Goal: Task Accomplishment & Management: Manage account settings

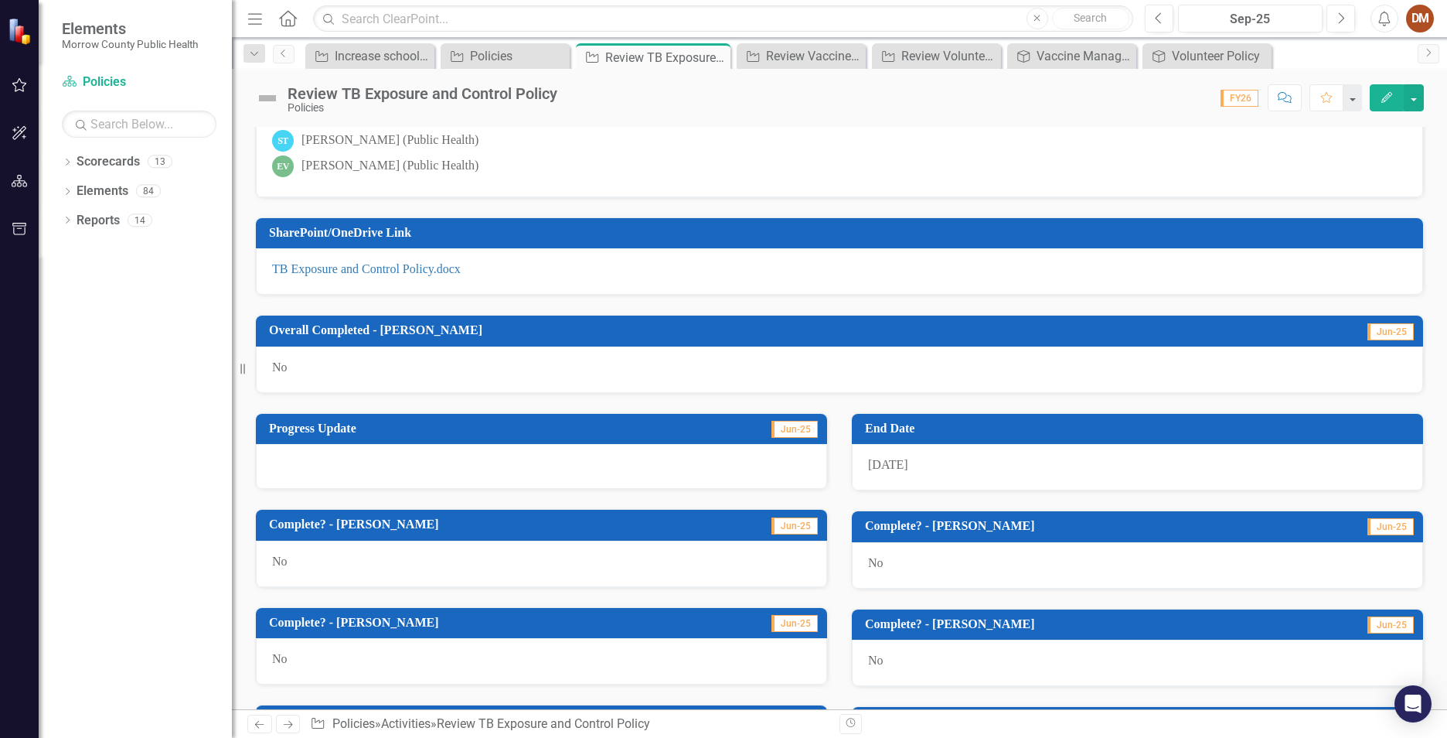
scroll to position [773, 0]
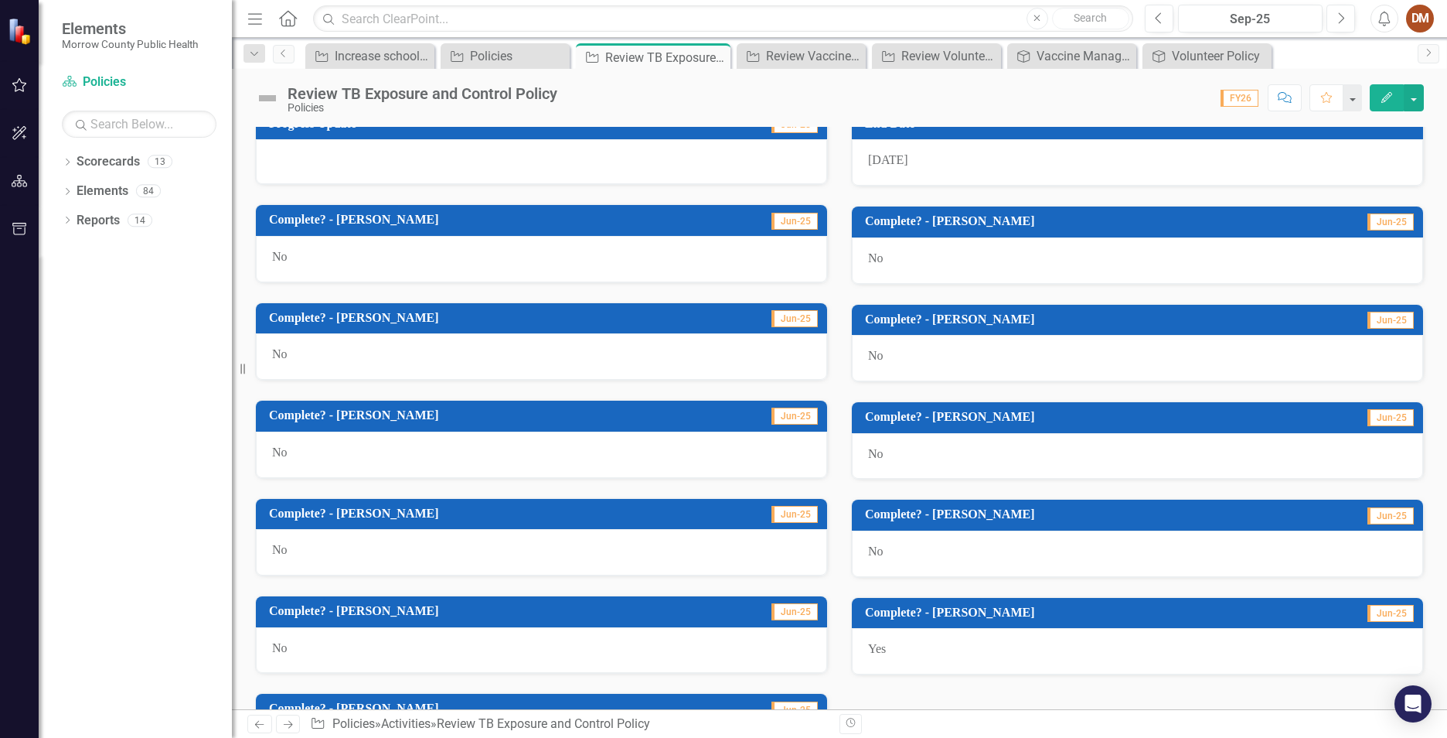
click at [319, 413] on h3 "Complete? - [PERSON_NAME]" at bounding box center [483, 415] width 429 height 14
click at [723, 415] on td "Jun-25" at bounding box center [758, 417] width 121 height 26
click at [338, 415] on h3 "Complete? - [PERSON_NAME]" at bounding box center [483, 415] width 429 height 14
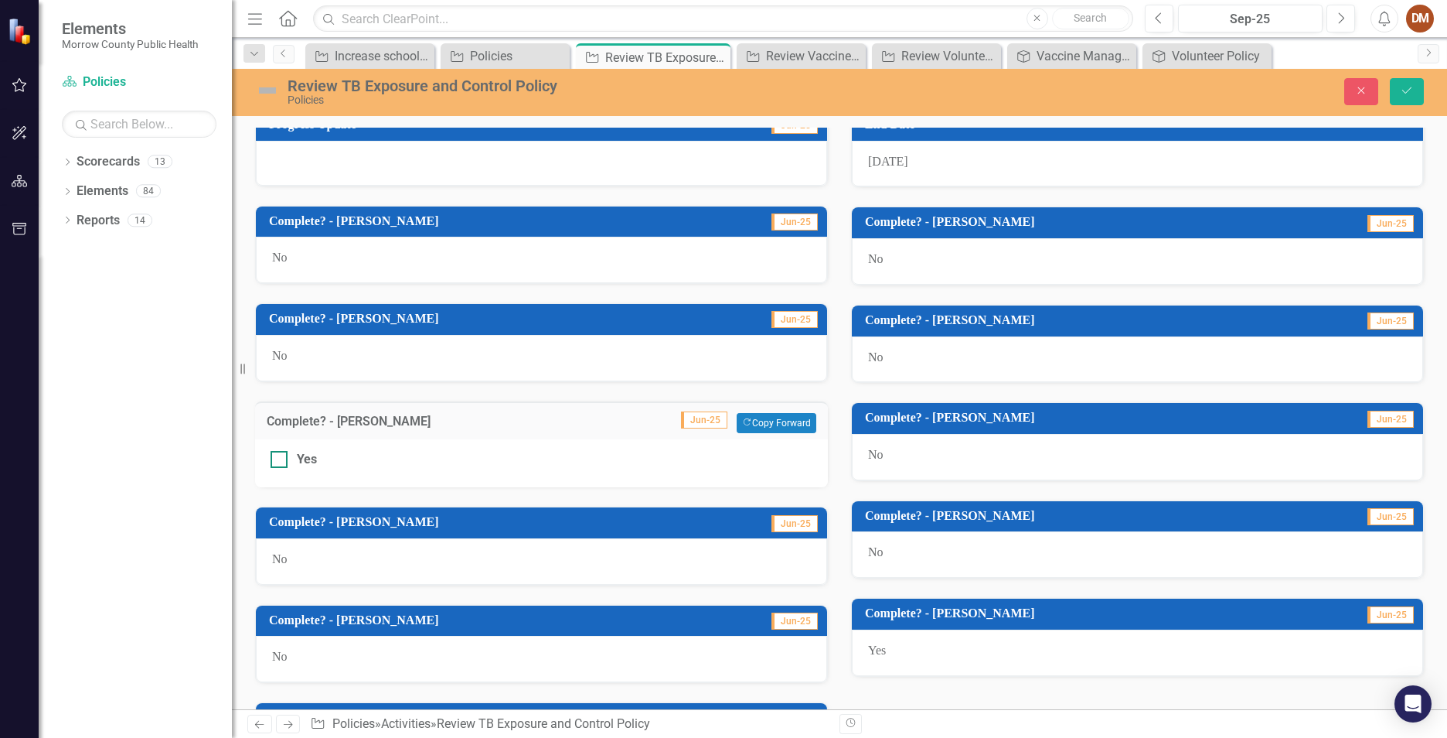
click at [280, 462] on div at bounding box center [279, 459] width 17 height 17
click at [280, 461] on input "Yes" at bounding box center [276, 456] width 10 height 10
checkbox input "true"
click at [1427, 90] on div "Close Save" at bounding box center [1194, 91] width 483 height 27
click at [1421, 91] on button "Save" at bounding box center [1407, 91] width 34 height 27
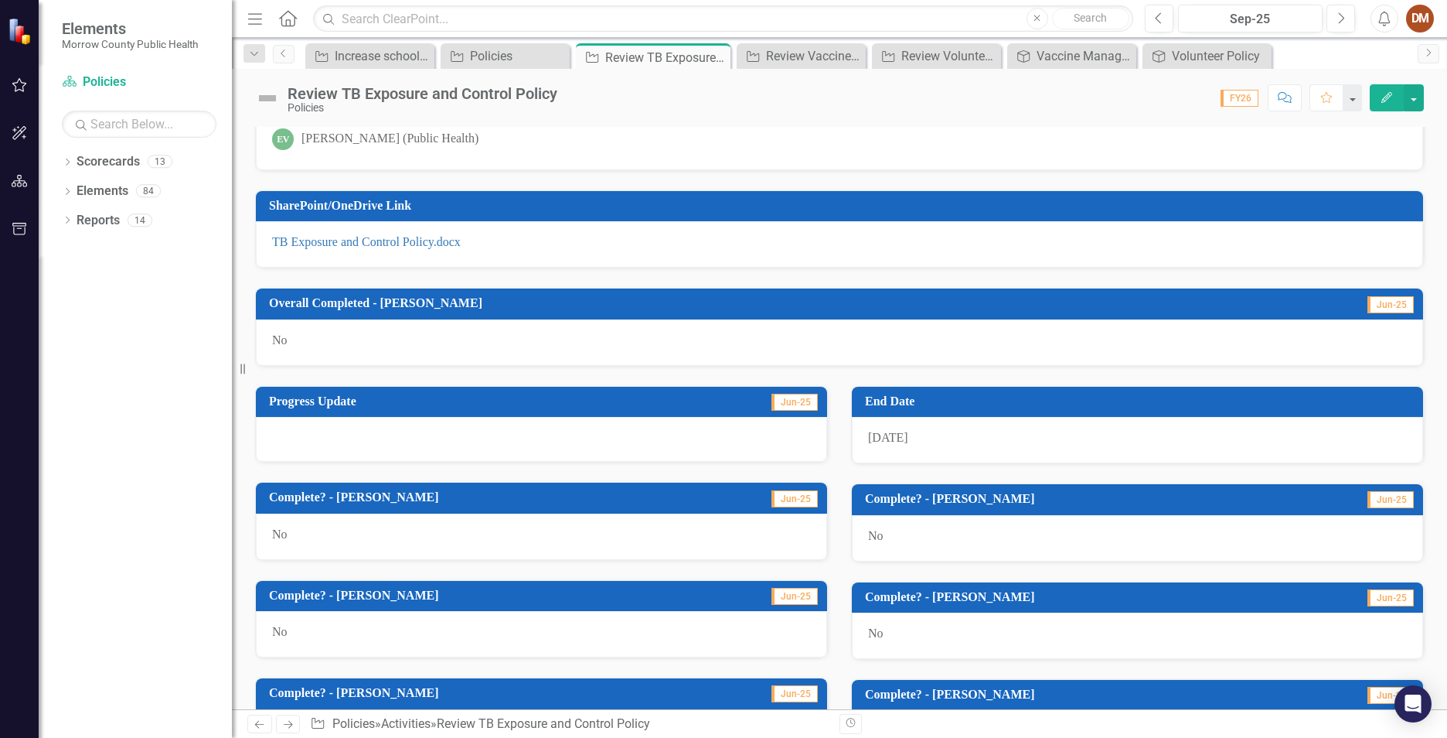
scroll to position [465, 0]
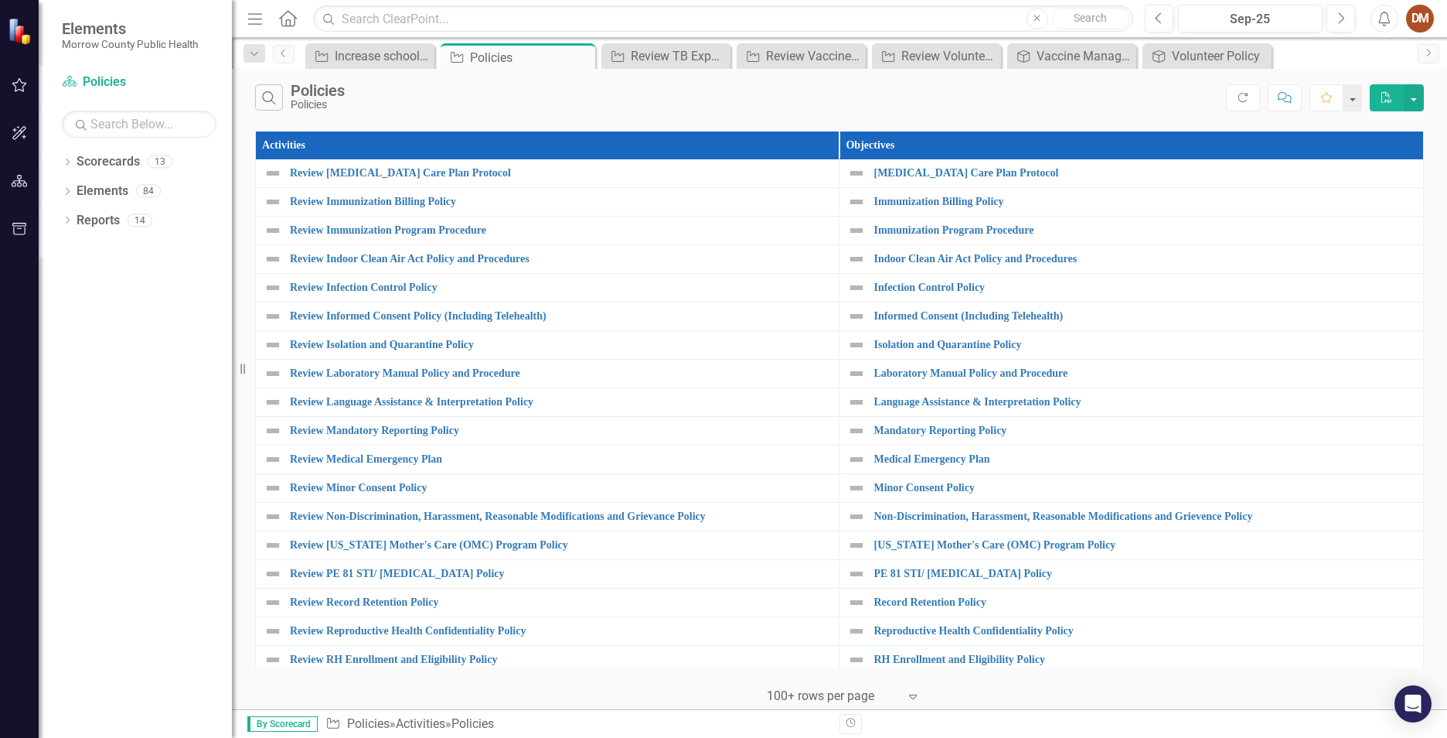
scroll to position [700, 0]
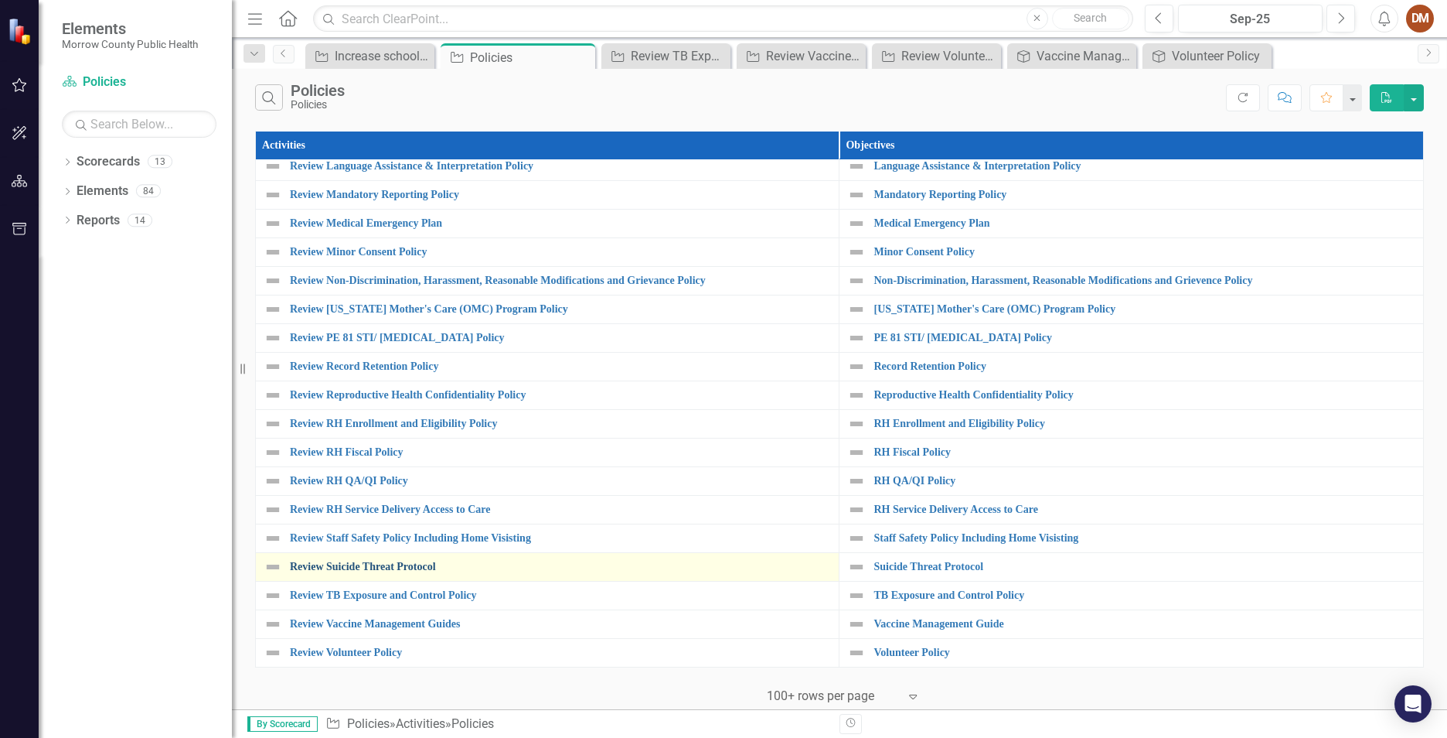
click at [430, 561] on link "Review Suicide Threat Protocol" at bounding box center [560, 567] width 541 height 12
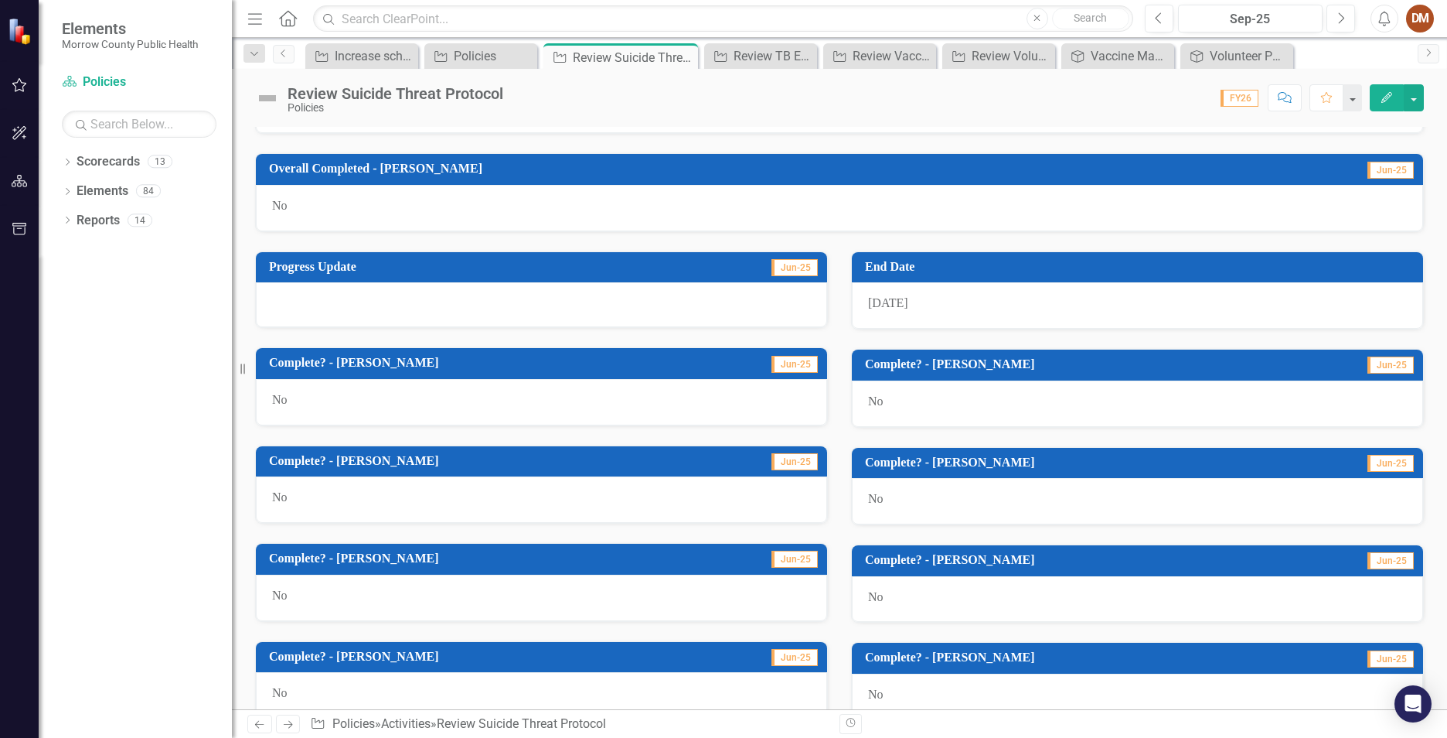
scroll to position [464, 0]
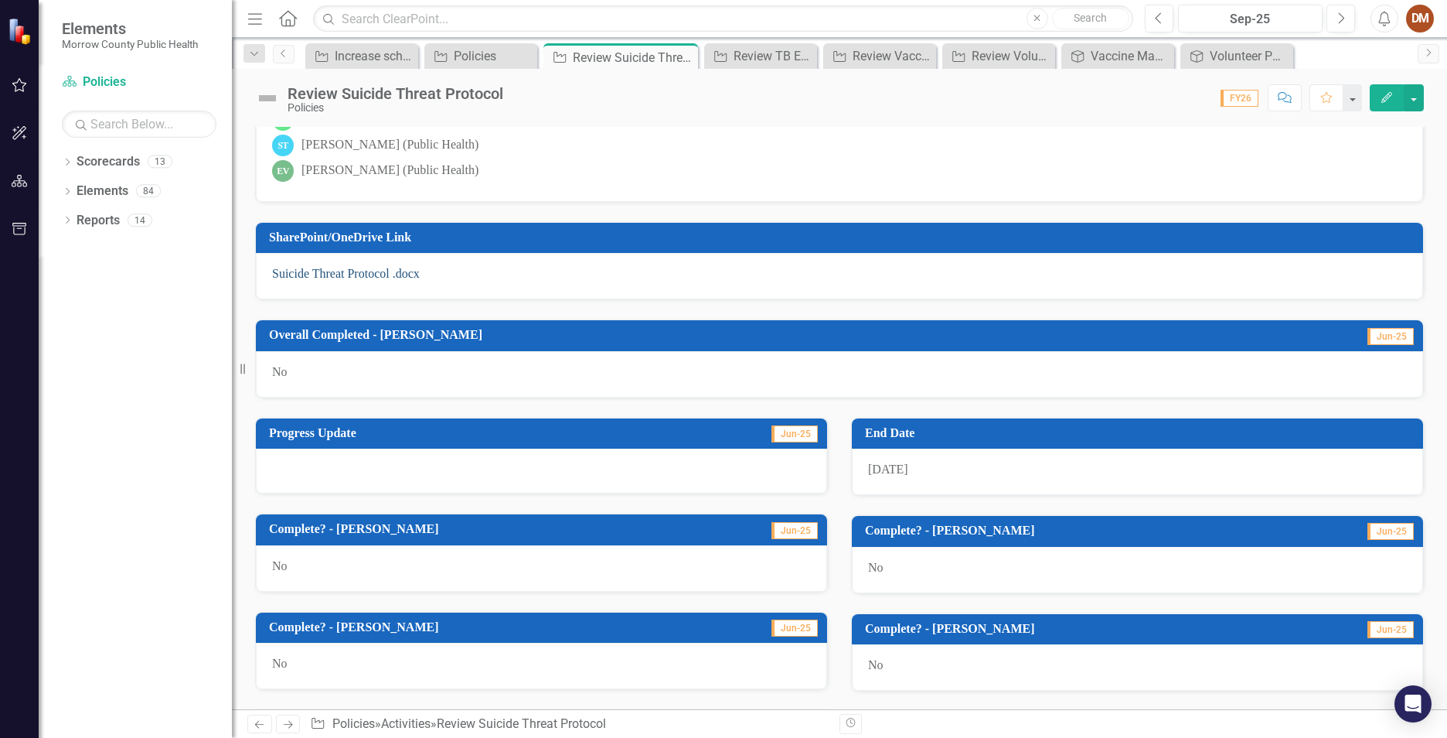
click at [335, 268] on link "Suicide Threat Protocol .docx" at bounding box center [346, 273] width 148 height 13
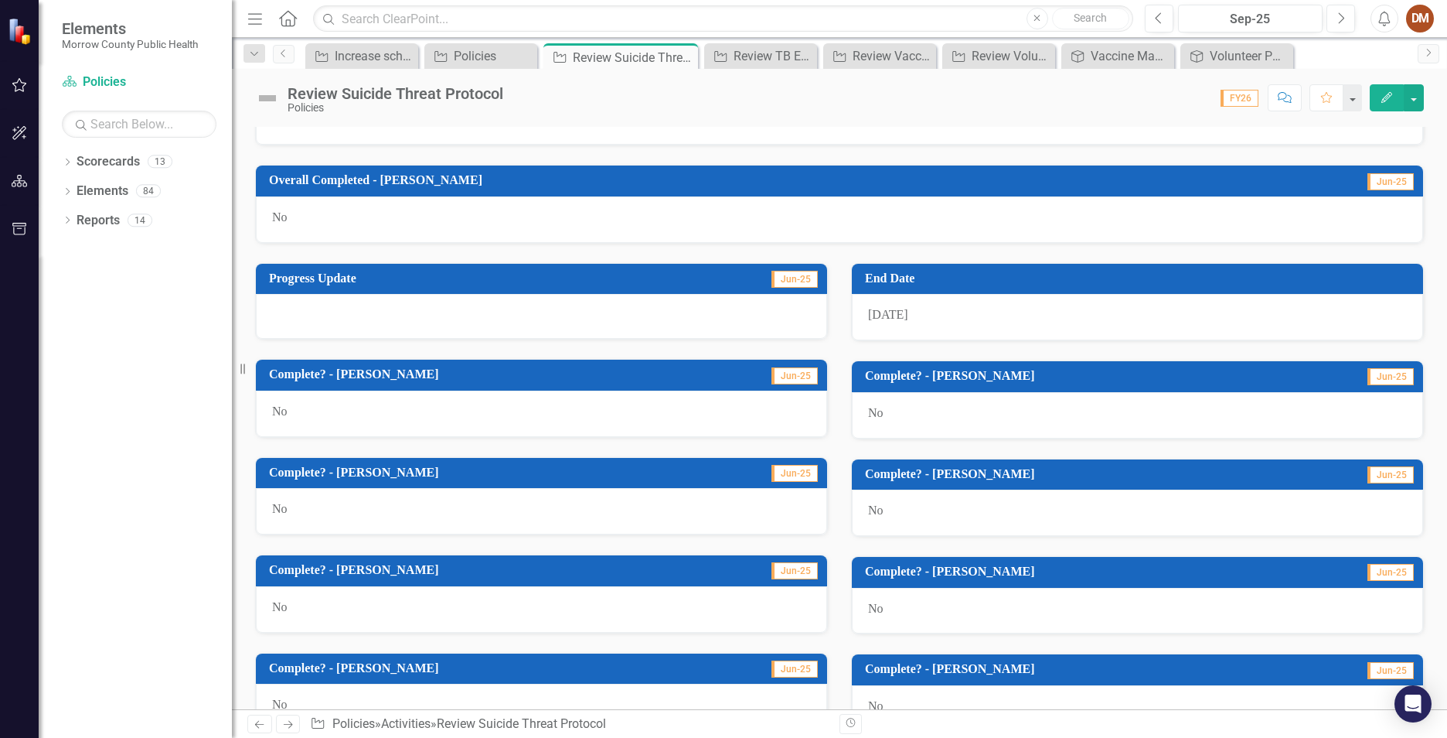
scroll to position [696, 0]
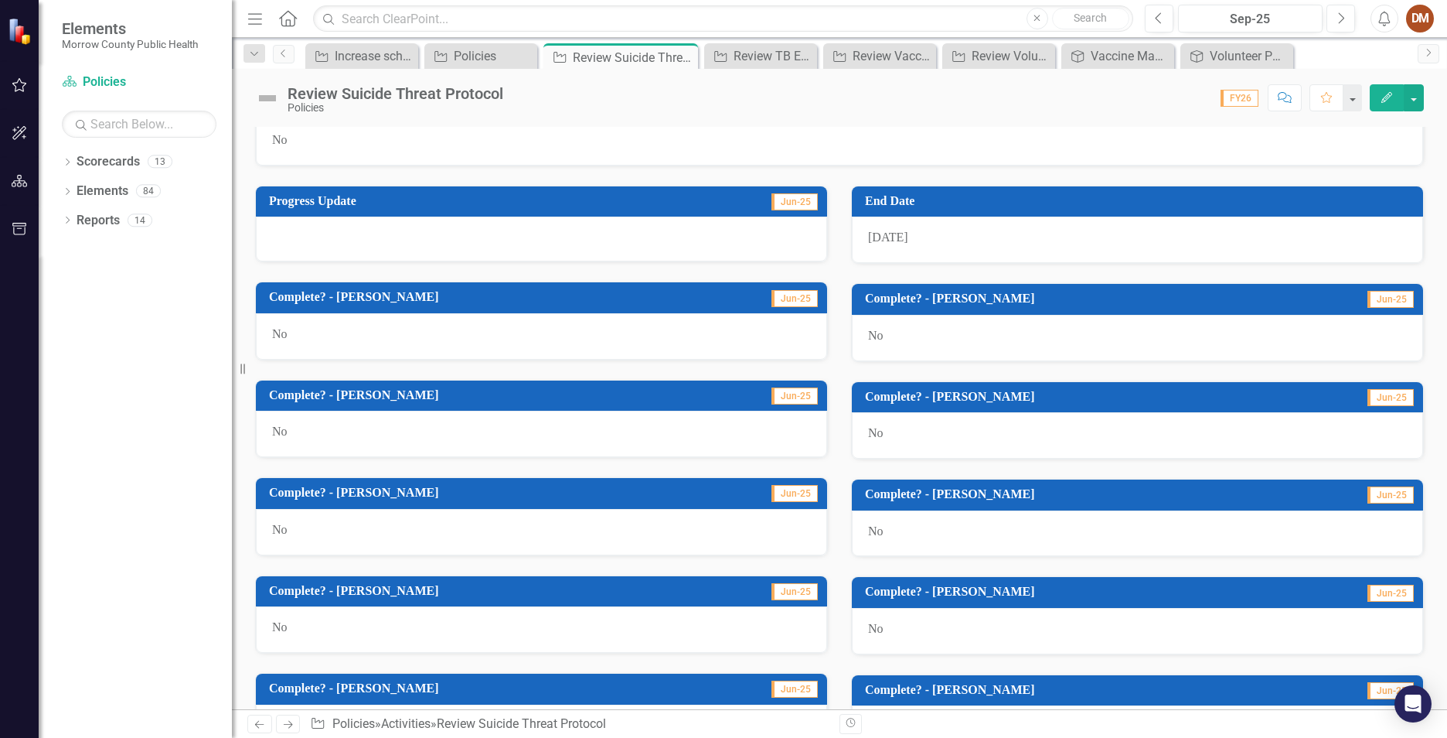
click at [322, 493] on h3 "Complete? - [PERSON_NAME]" at bounding box center [483, 493] width 429 height 14
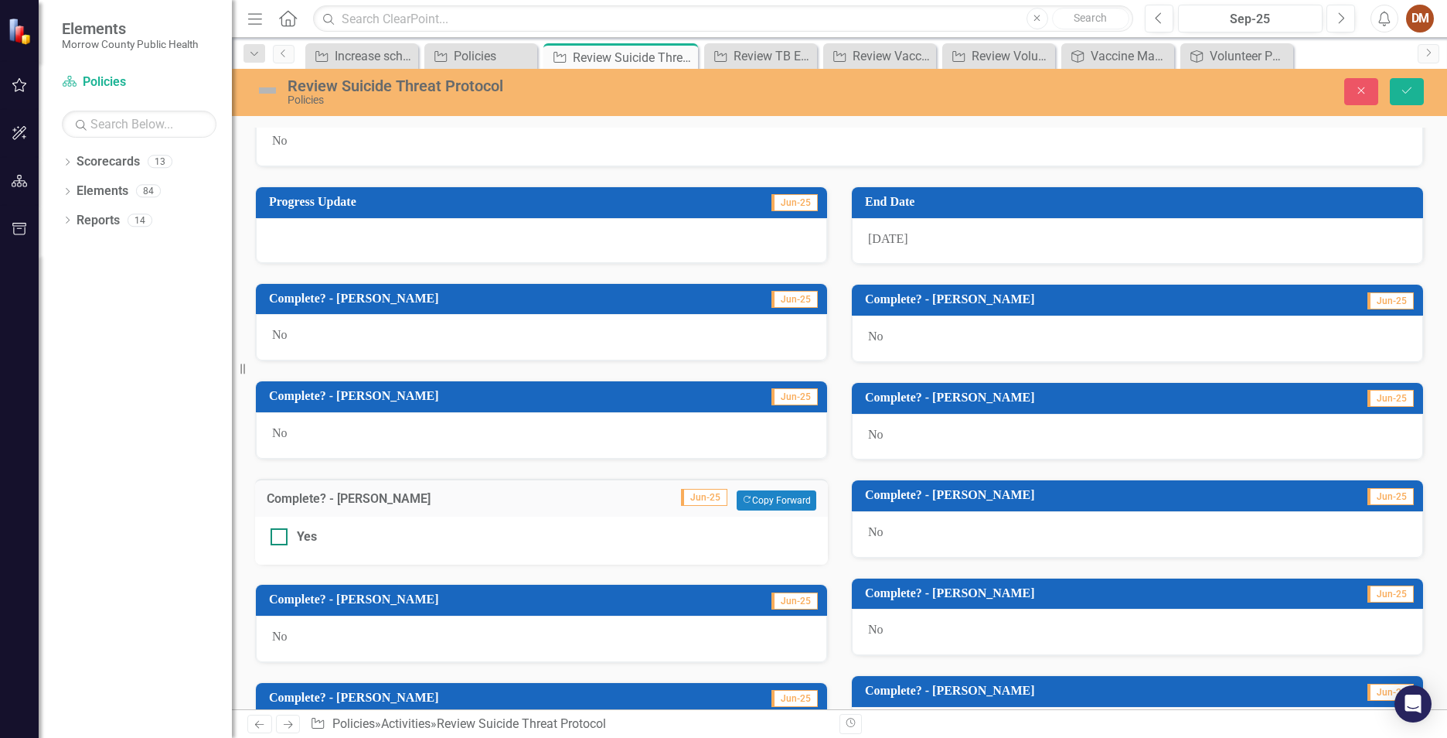
click at [281, 533] on div at bounding box center [279, 536] width 17 height 17
click at [281, 533] on input "Yes" at bounding box center [276, 533] width 10 height 10
checkbox input "true"
click at [1398, 84] on button "Save" at bounding box center [1407, 91] width 34 height 27
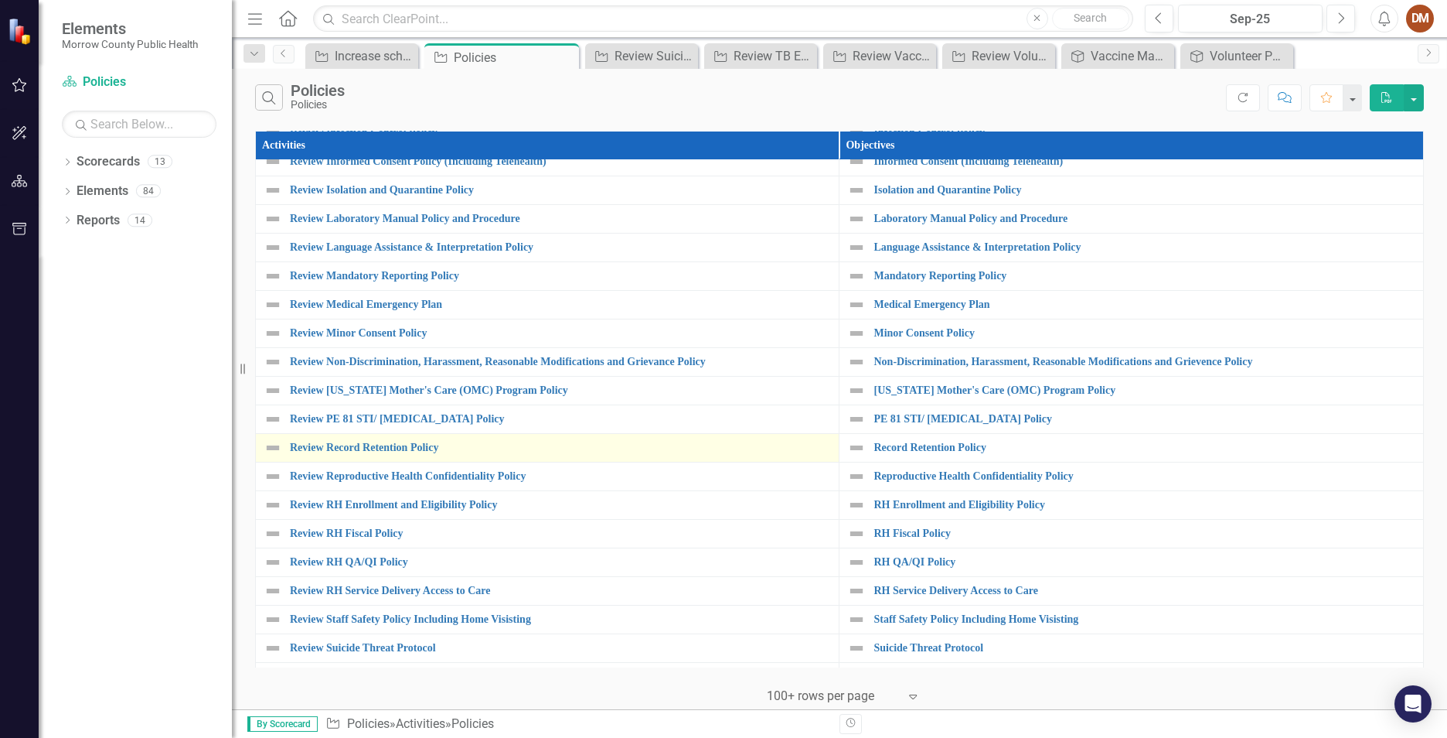
scroll to position [700, 0]
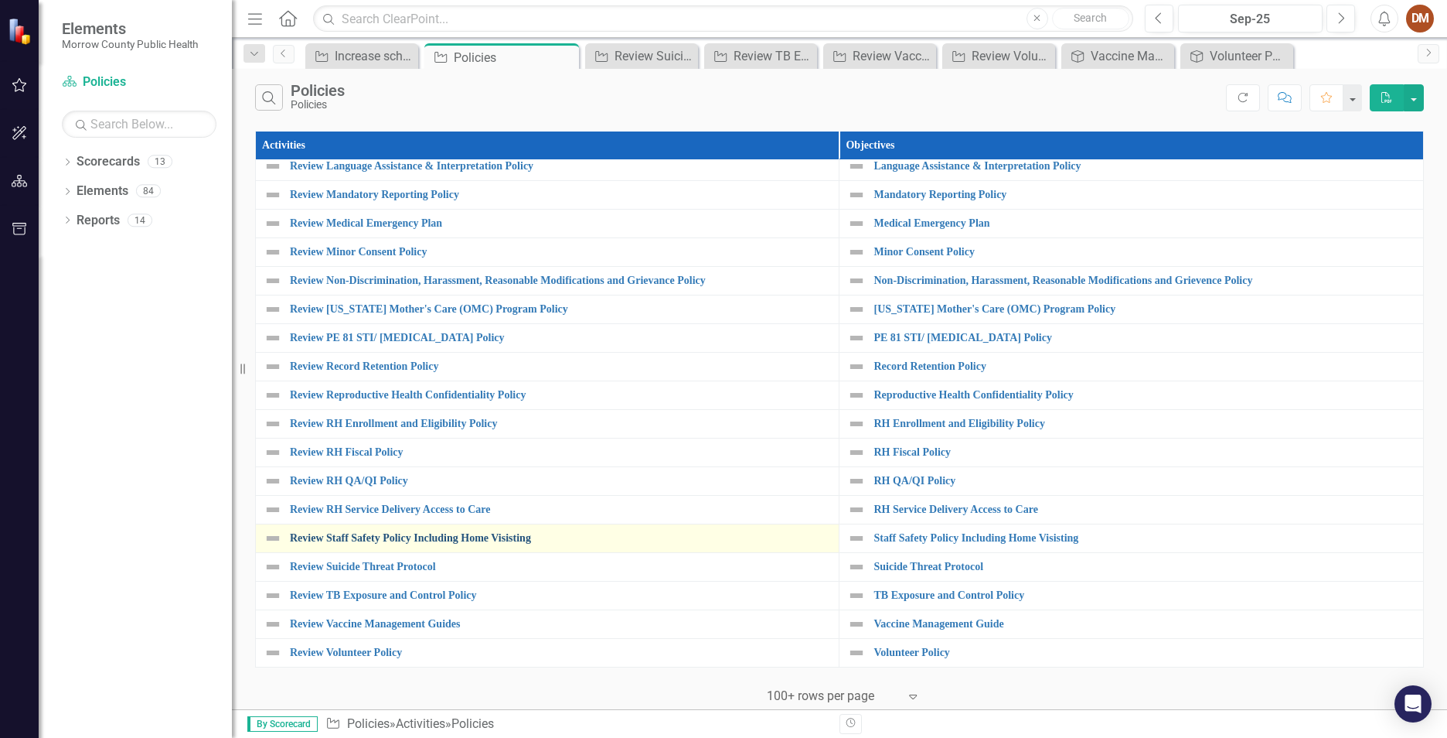
click at [427, 538] on link "Review Staff Safety Policy Including Home Visisting" at bounding box center [560, 538] width 541 height 12
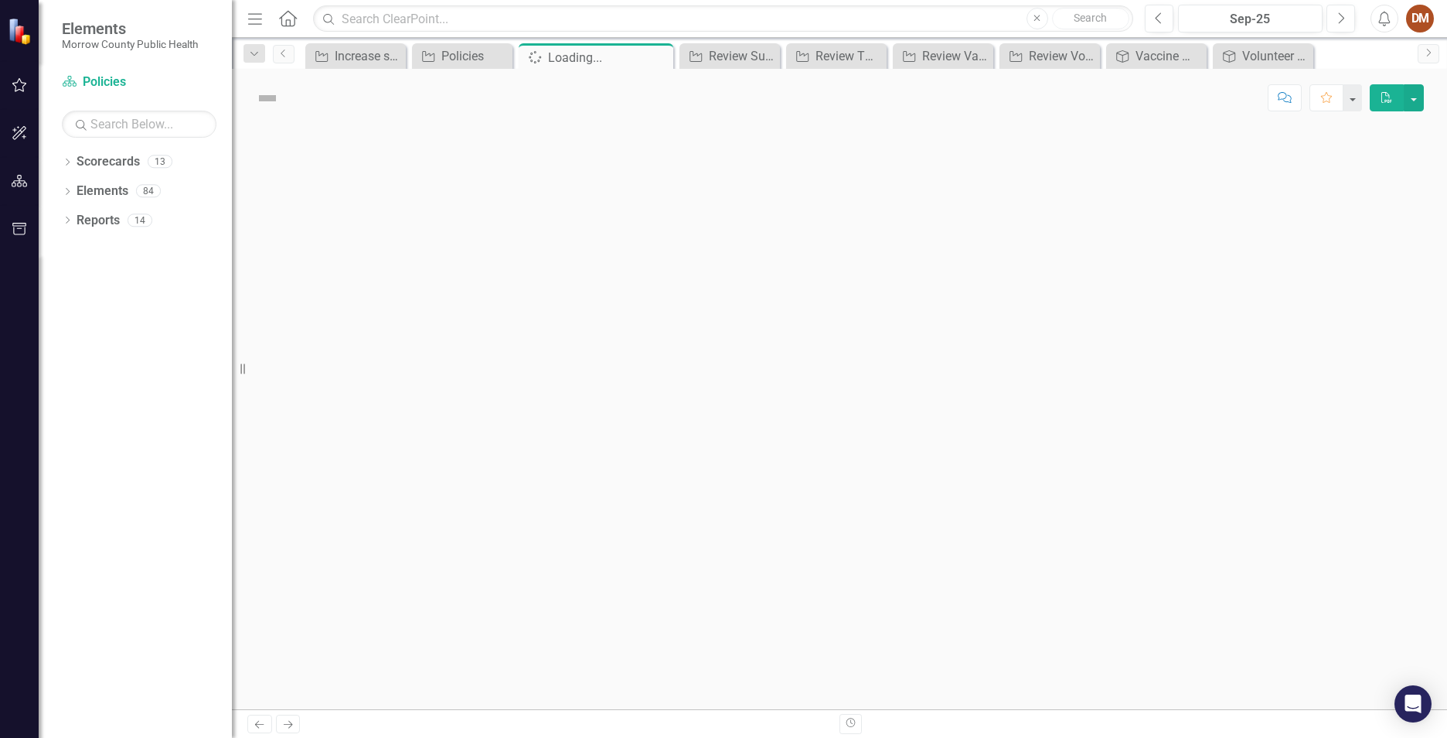
click at [427, 537] on div at bounding box center [840, 418] width 1216 height 582
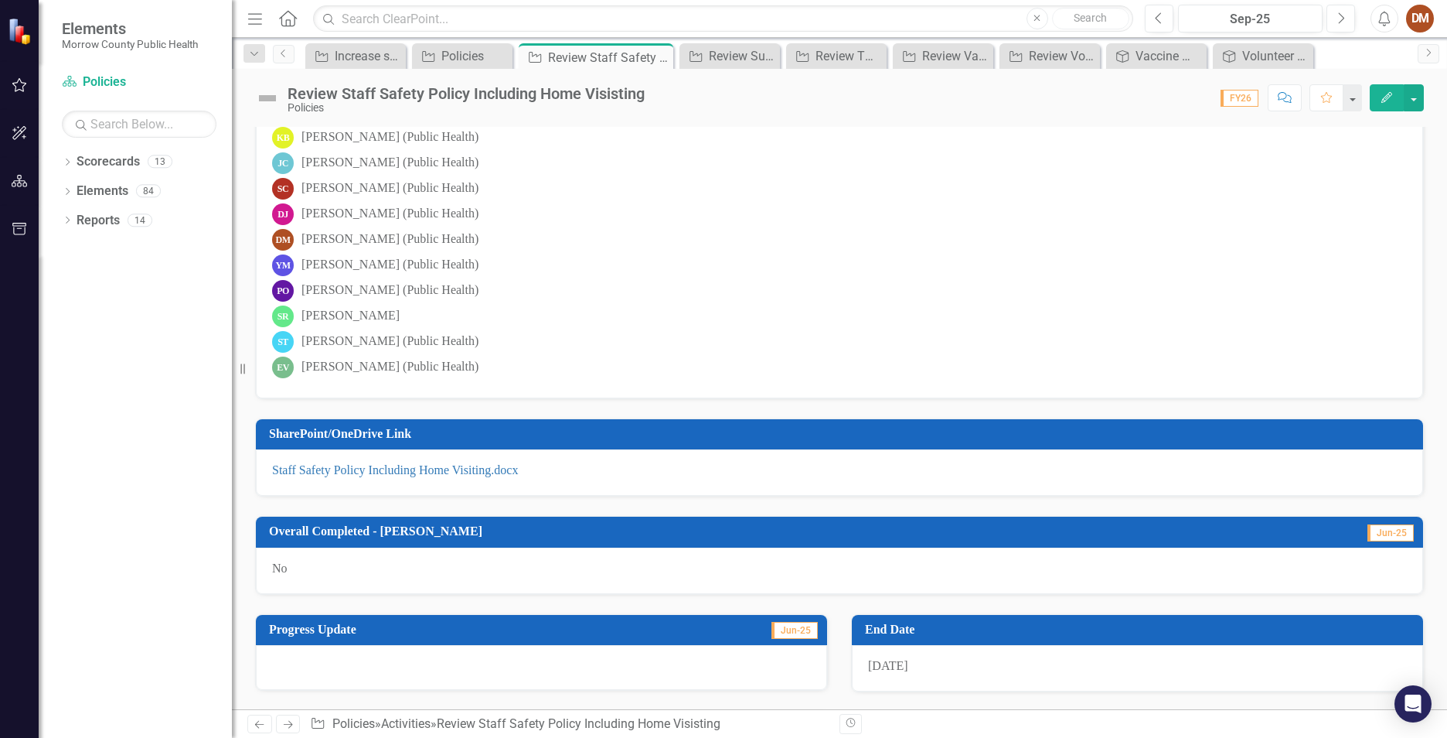
scroll to position [387, 0]
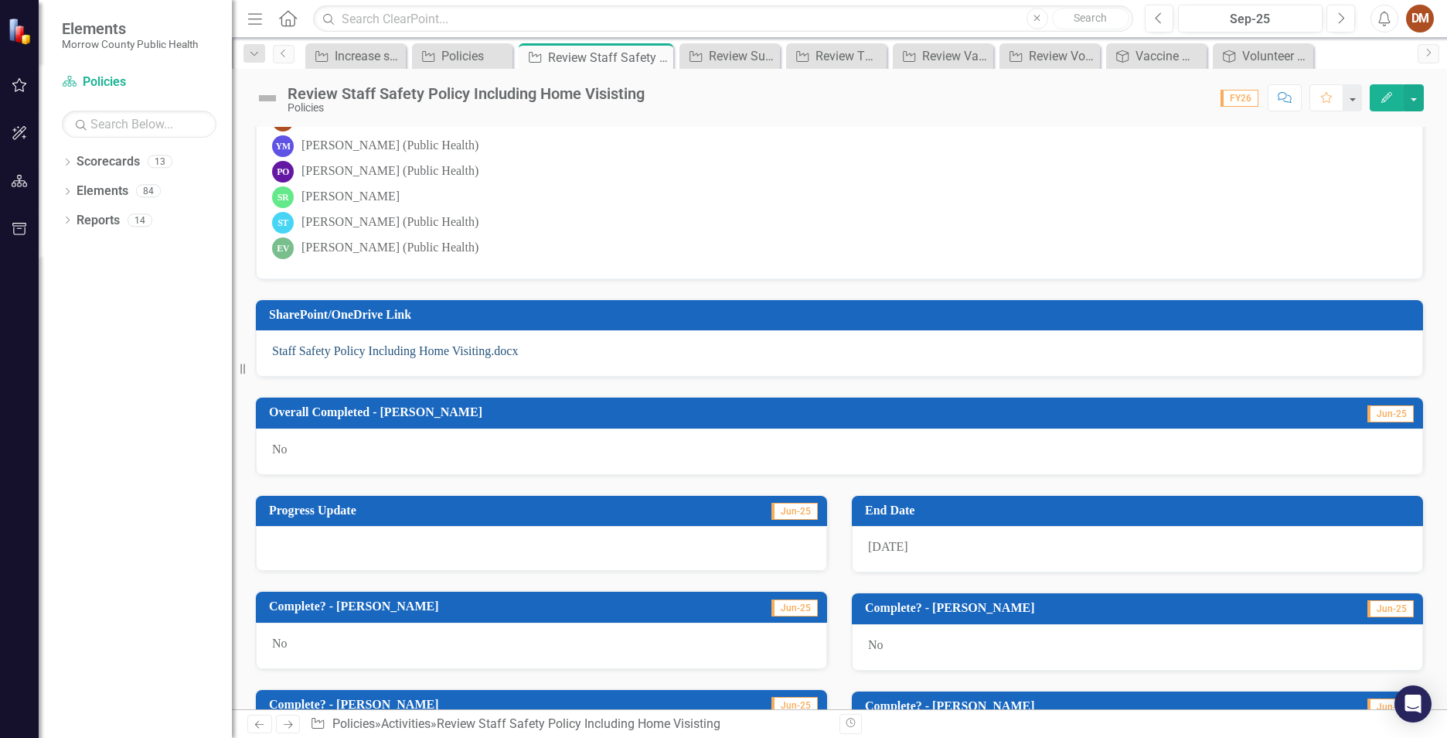
click at [397, 347] on link "Staff Safety Policy Including Home Visiting.docx" at bounding box center [395, 350] width 246 height 13
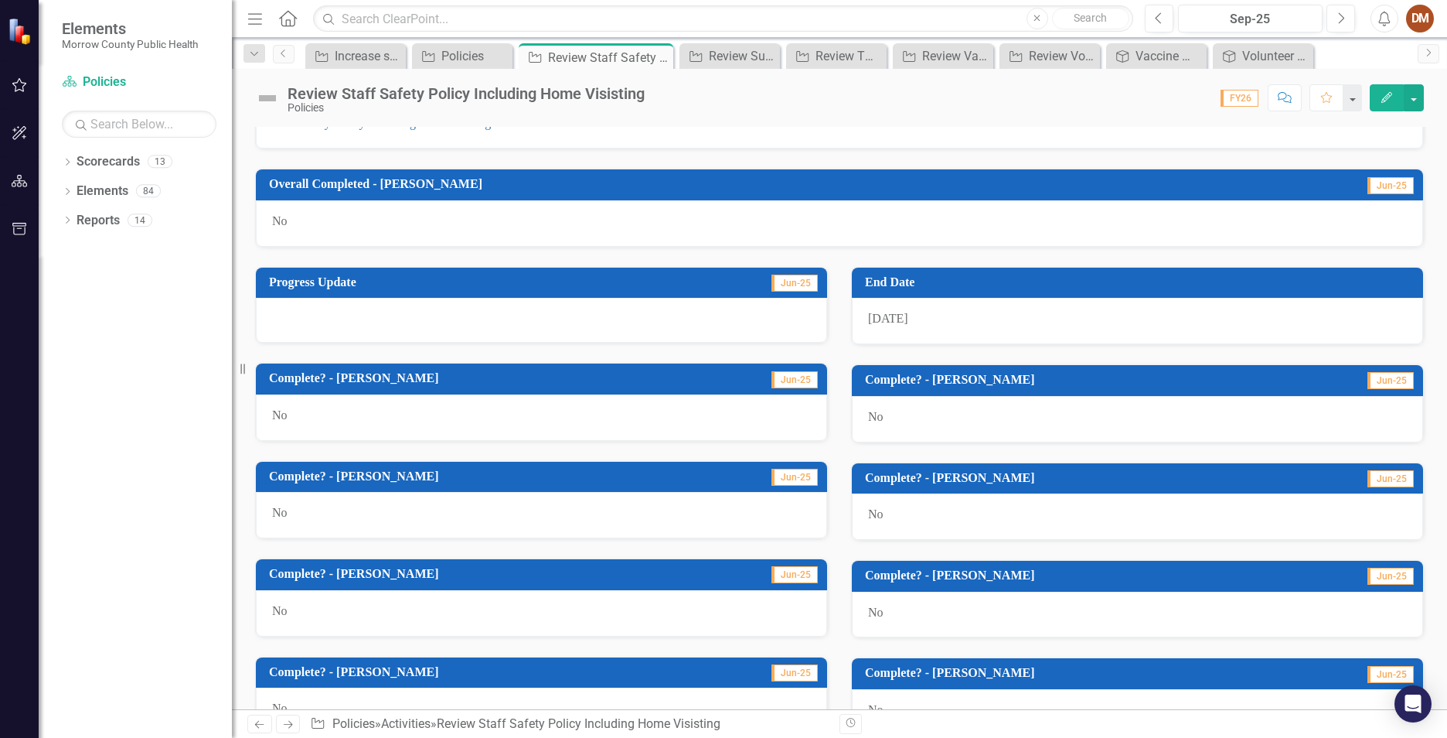
scroll to position [619, 0]
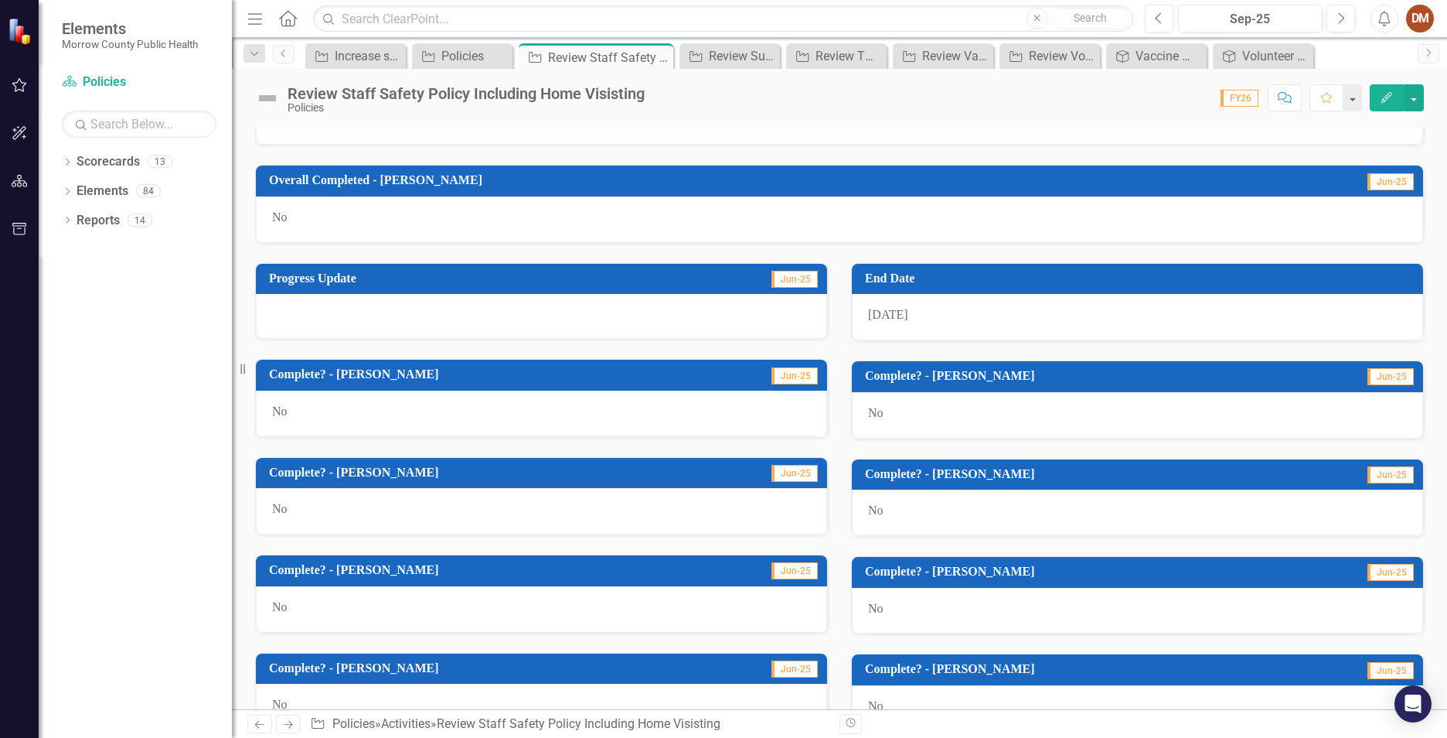
click at [321, 575] on h3 "Complete? - [PERSON_NAME]" at bounding box center [483, 570] width 429 height 14
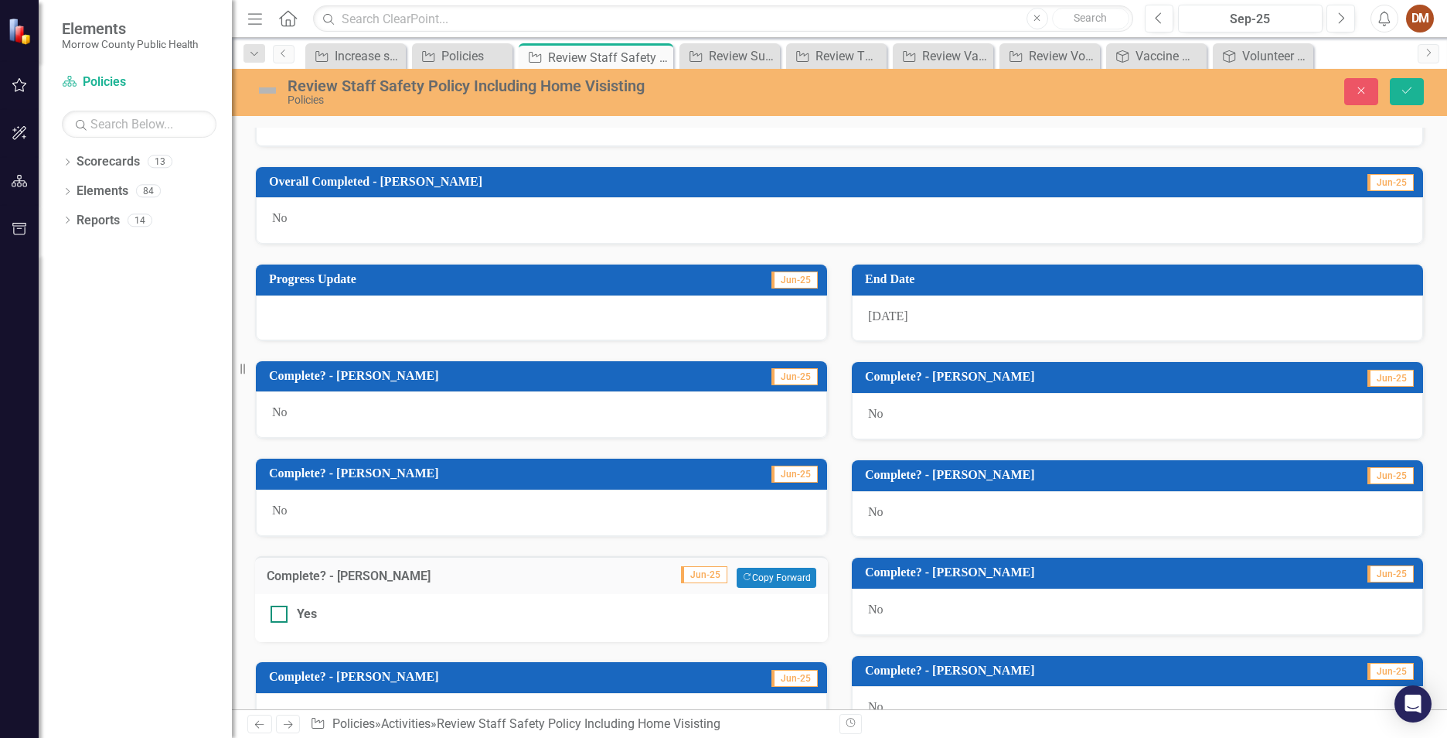
click at [282, 615] on div at bounding box center [279, 613] width 17 height 17
click at [281, 615] on input "Yes" at bounding box center [276, 610] width 10 height 10
checkbox input "true"
click at [1400, 100] on button "Save" at bounding box center [1407, 91] width 34 height 27
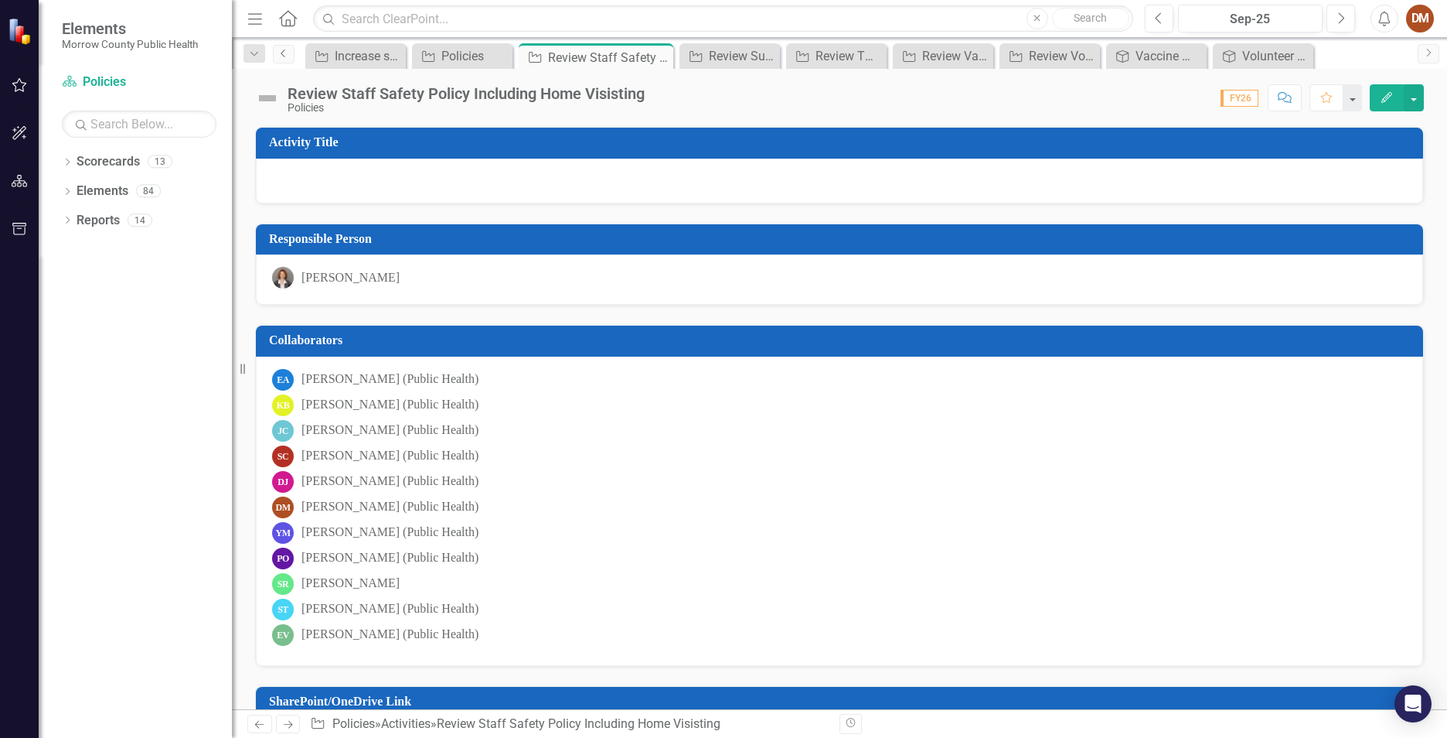
click at [286, 58] on link "Previous" at bounding box center [284, 54] width 22 height 19
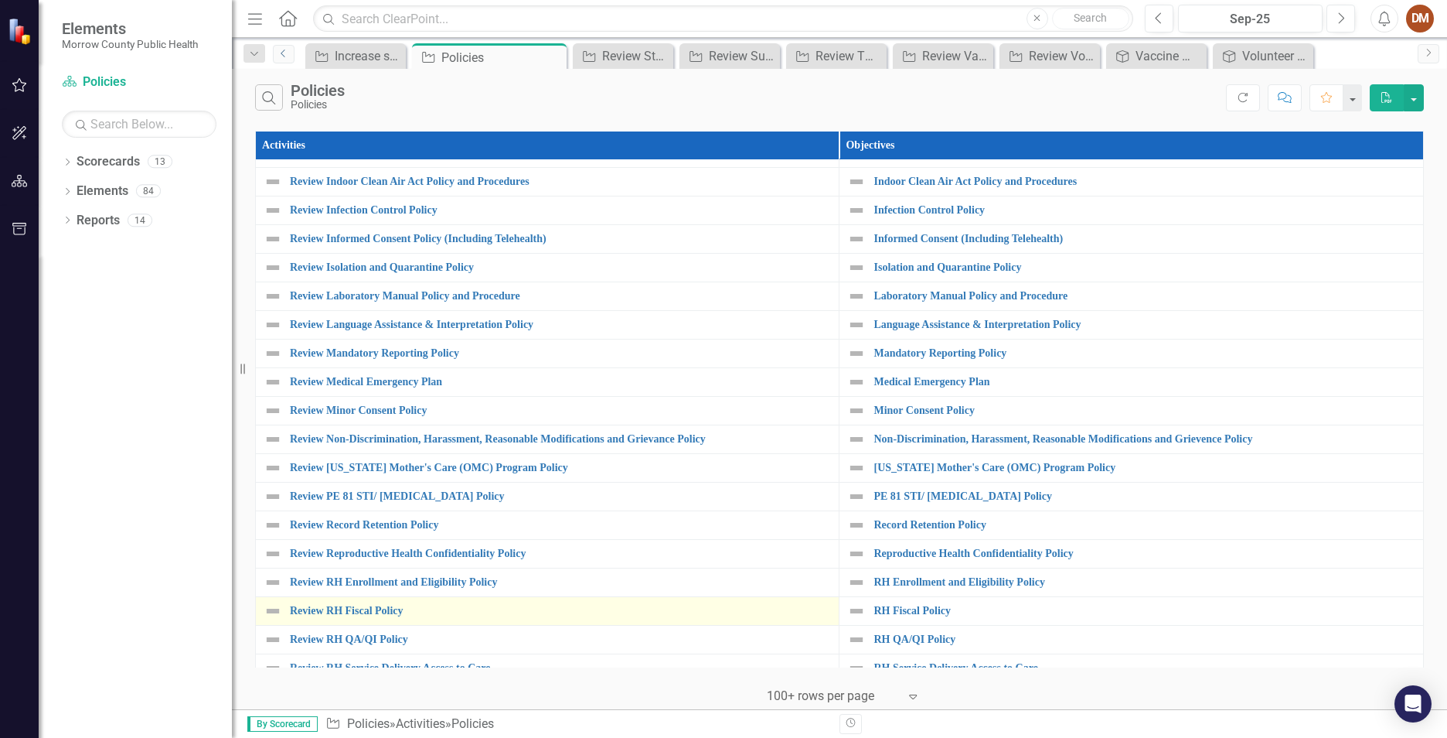
scroll to position [700, 0]
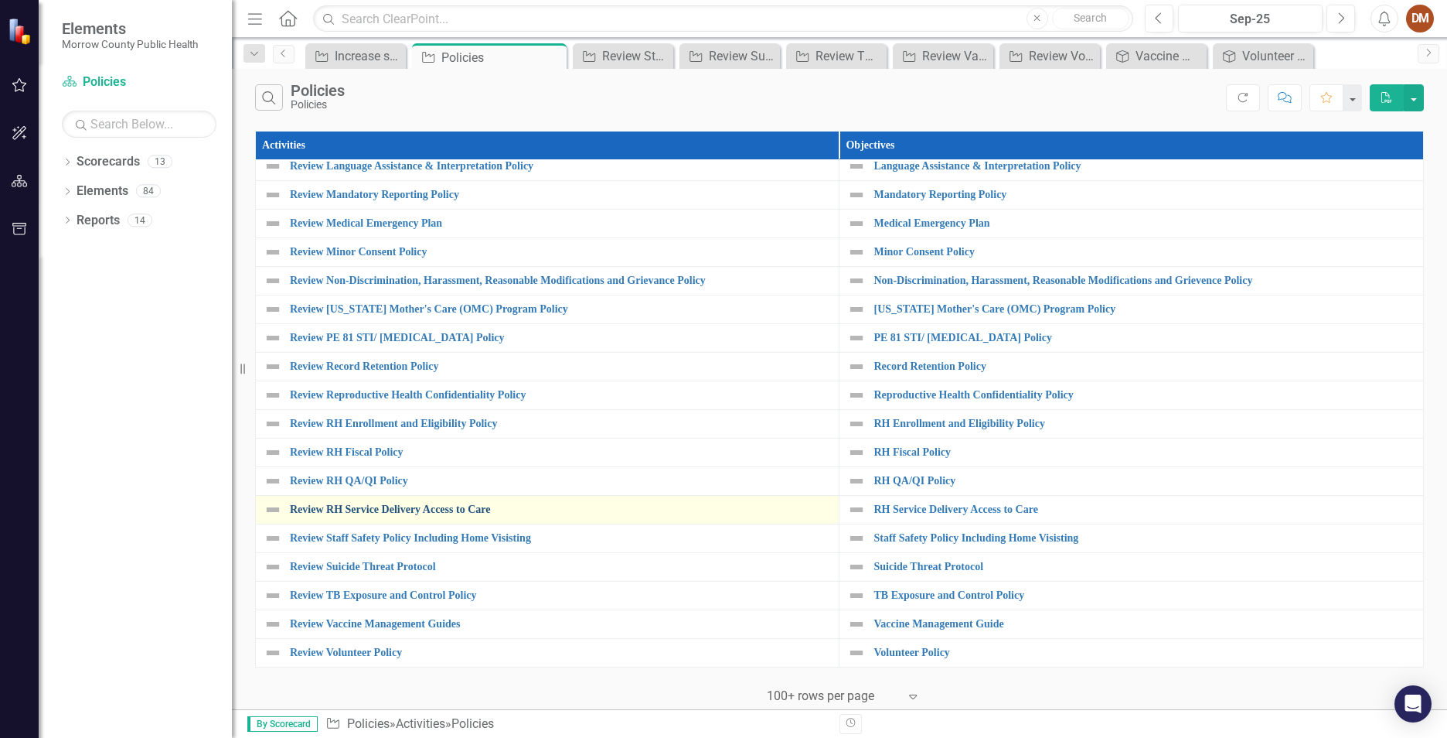
click at [468, 513] on link "Review RH Service Delivery Access to Care" at bounding box center [560, 509] width 541 height 12
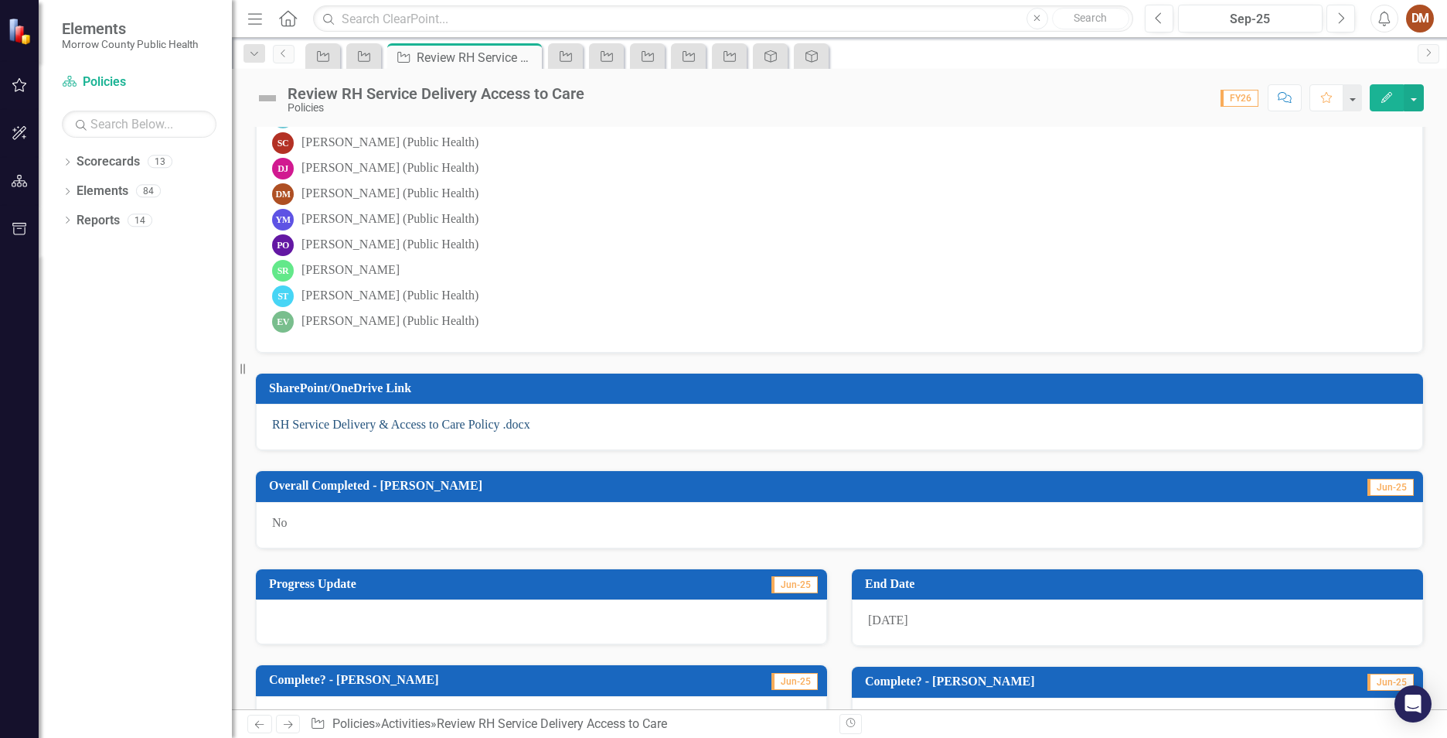
scroll to position [309, 0]
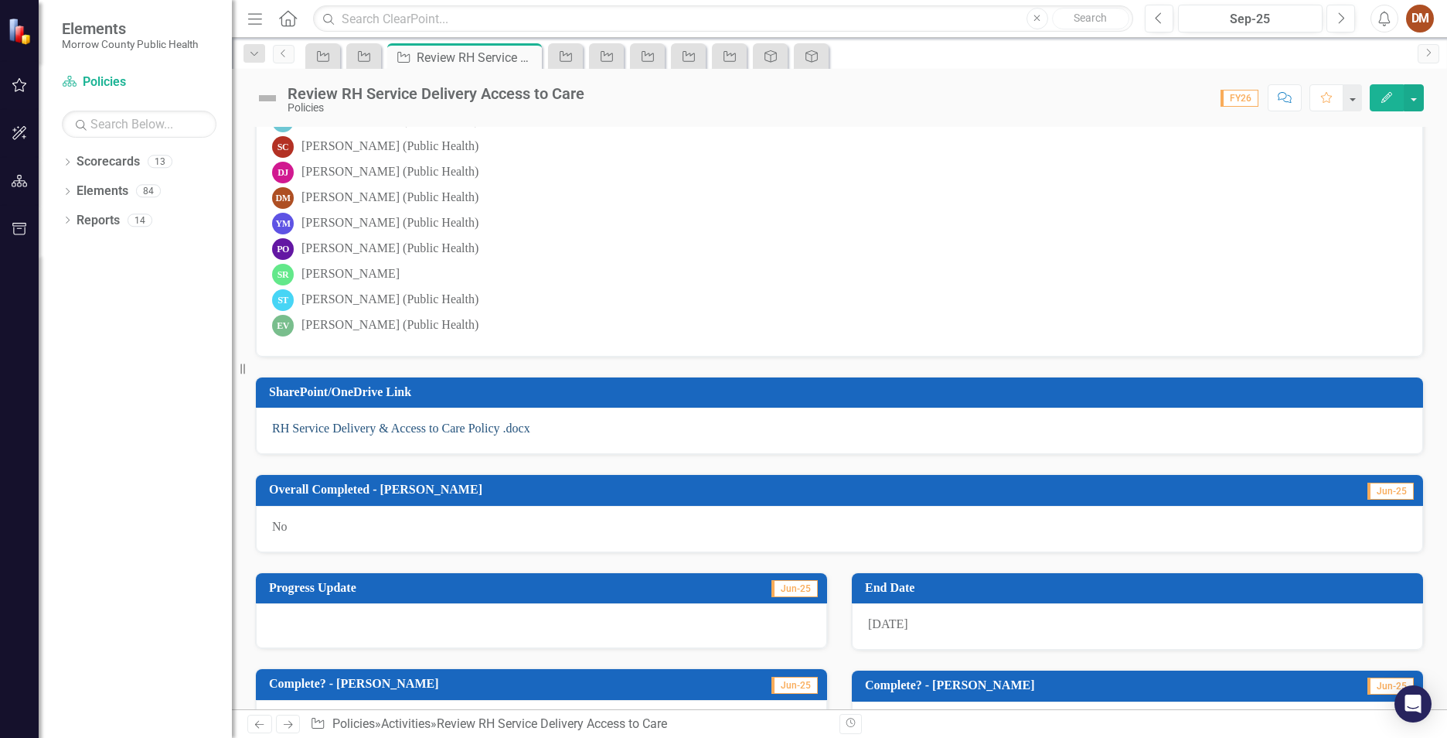
click at [301, 428] on link "RH Service Delivery & Access to Care Policy .docx" at bounding box center [401, 427] width 258 height 13
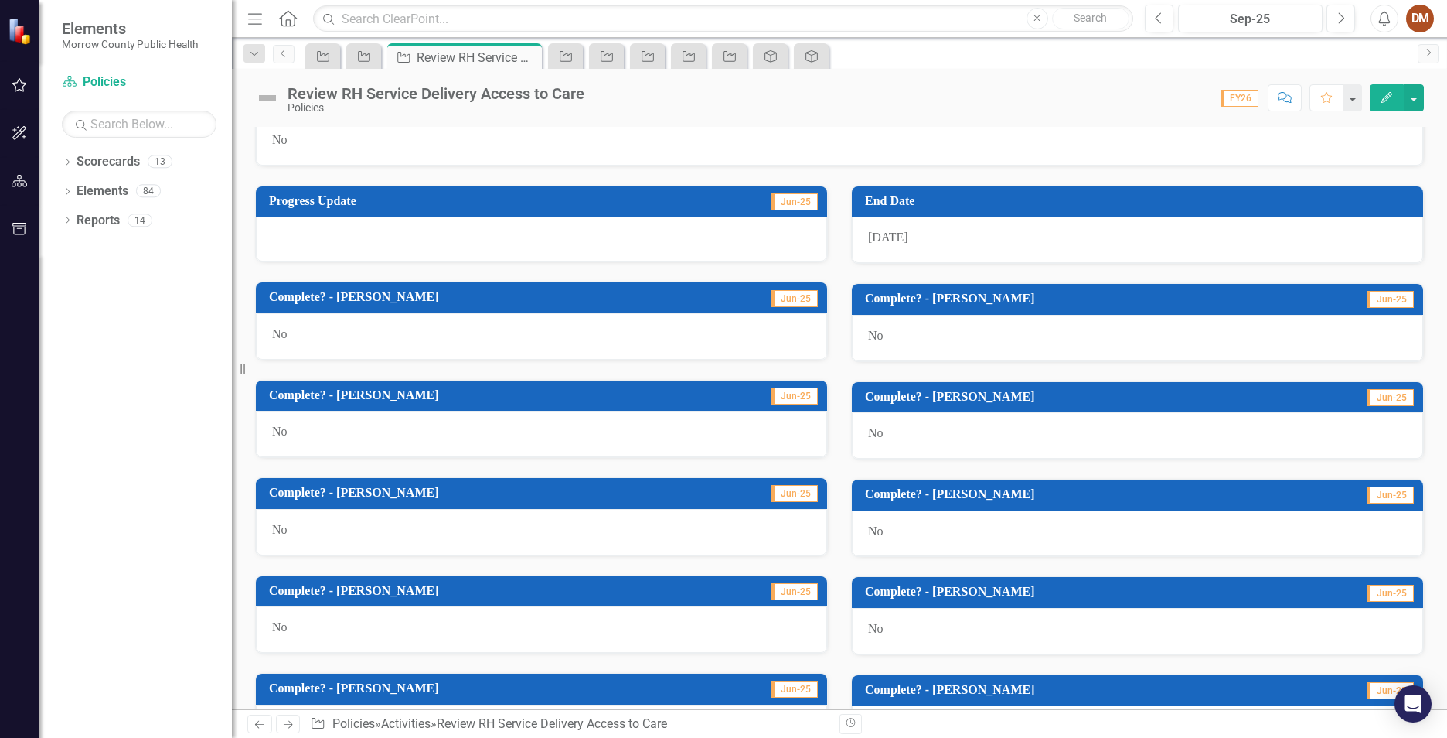
scroll to position [851, 0]
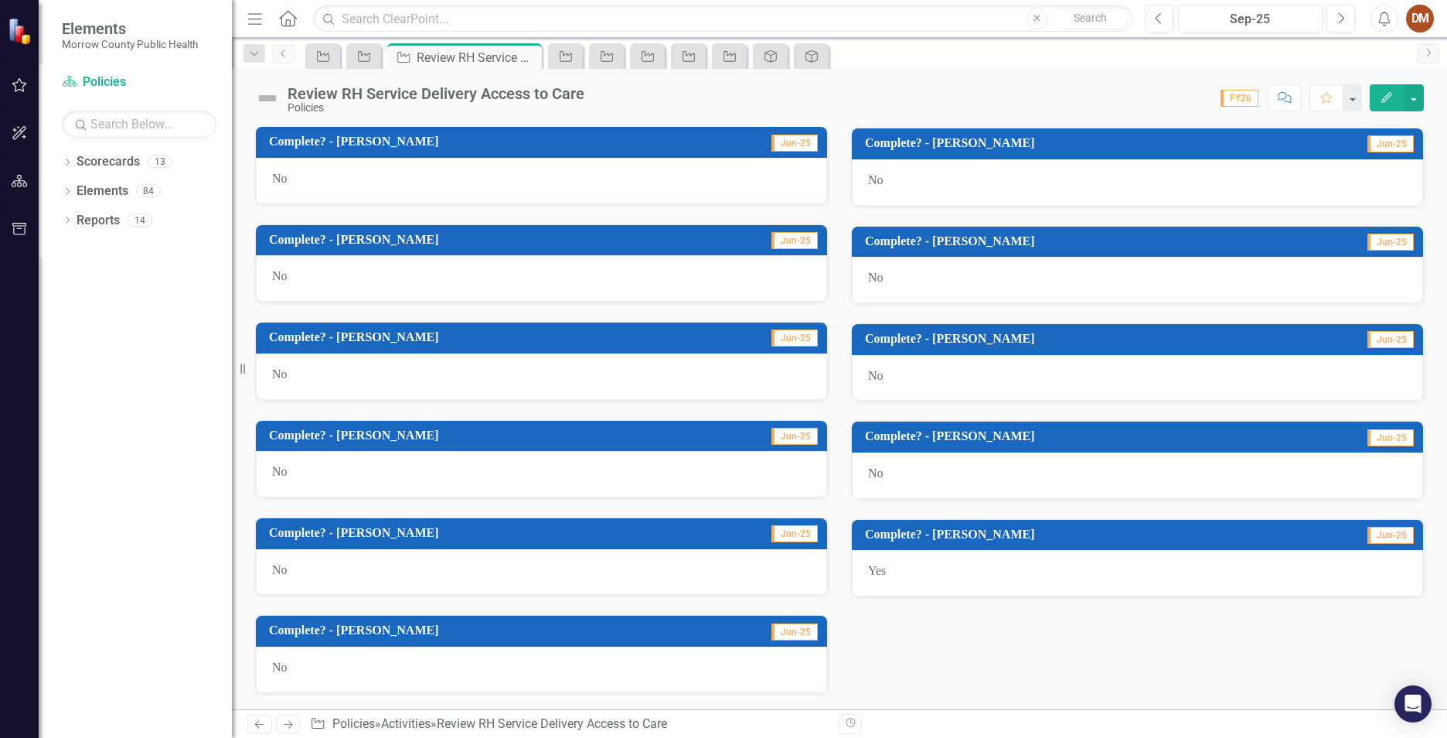
click at [312, 329] on td "Complete? - [PERSON_NAME]" at bounding box center [483, 339] width 429 height 26
click at [312, 330] on h3 "Complete? - [PERSON_NAME]" at bounding box center [483, 337] width 429 height 14
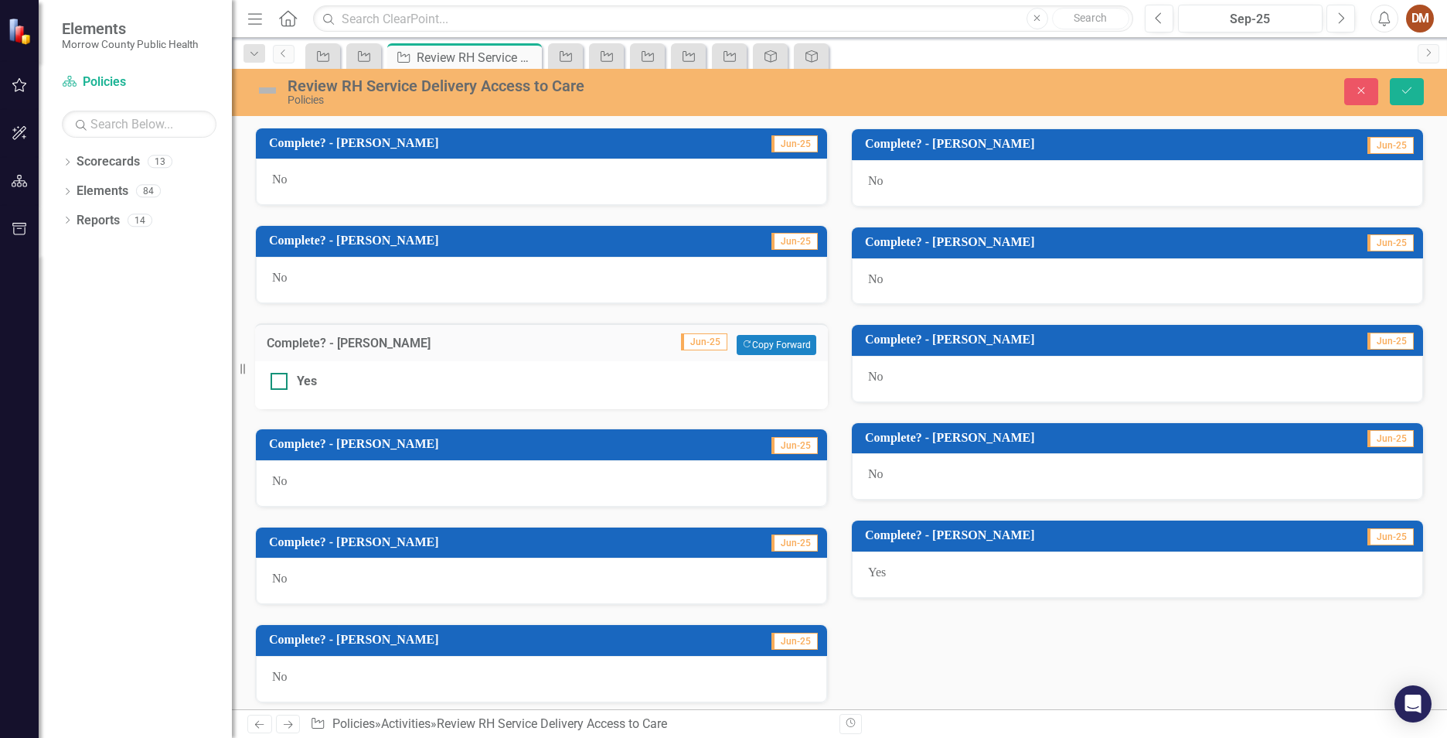
click at [282, 381] on div at bounding box center [279, 381] width 17 height 17
click at [281, 381] on input "Yes" at bounding box center [276, 378] width 10 height 10
checkbox input "true"
click at [1413, 90] on icon "Save" at bounding box center [1407, 90] width 14 height 11
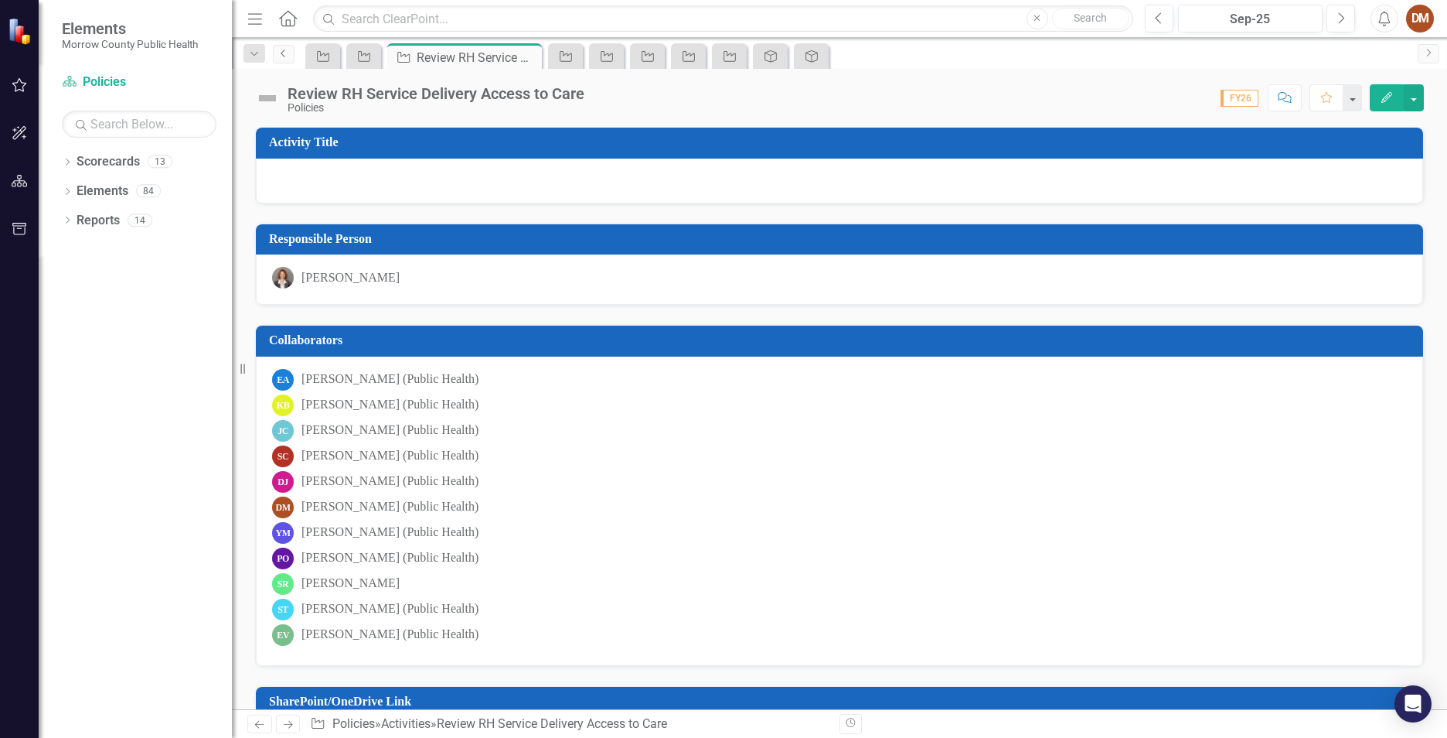
click at [279, 58] on link "Previous" at bounding box center [284, 54] width 22 height 19
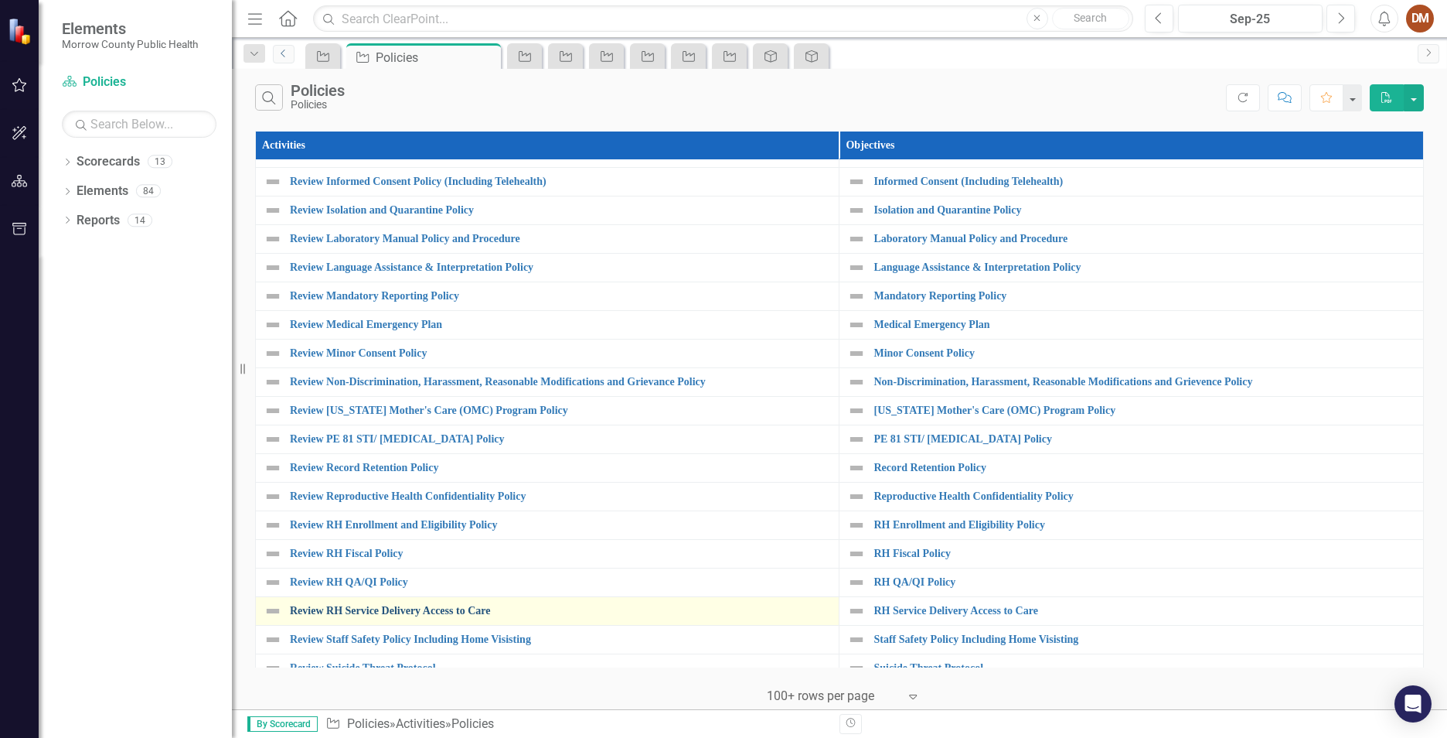
scroll to position [700, 0]
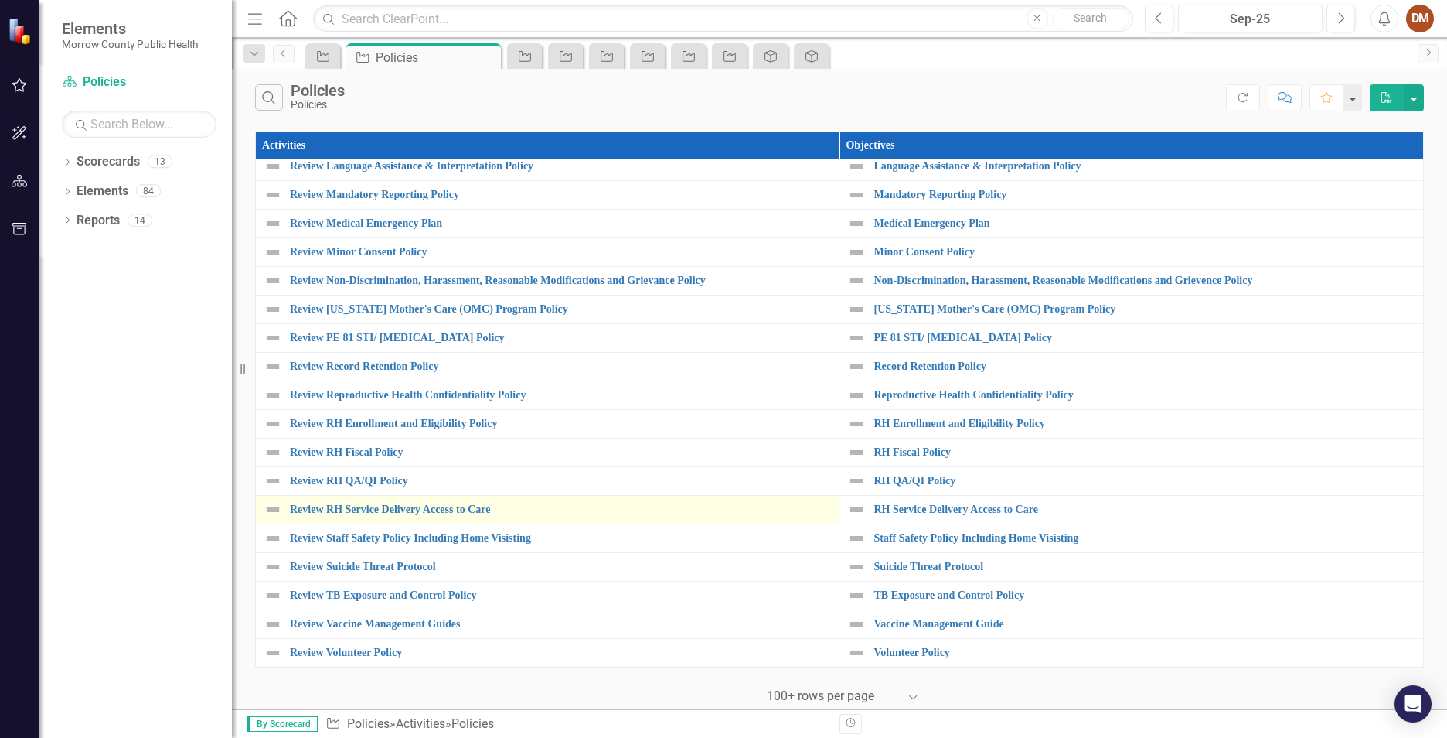
click at [431, 518] on div "Review RH Service Delivery Access to Care" at bounding box center [548, 509] width 568 height 19
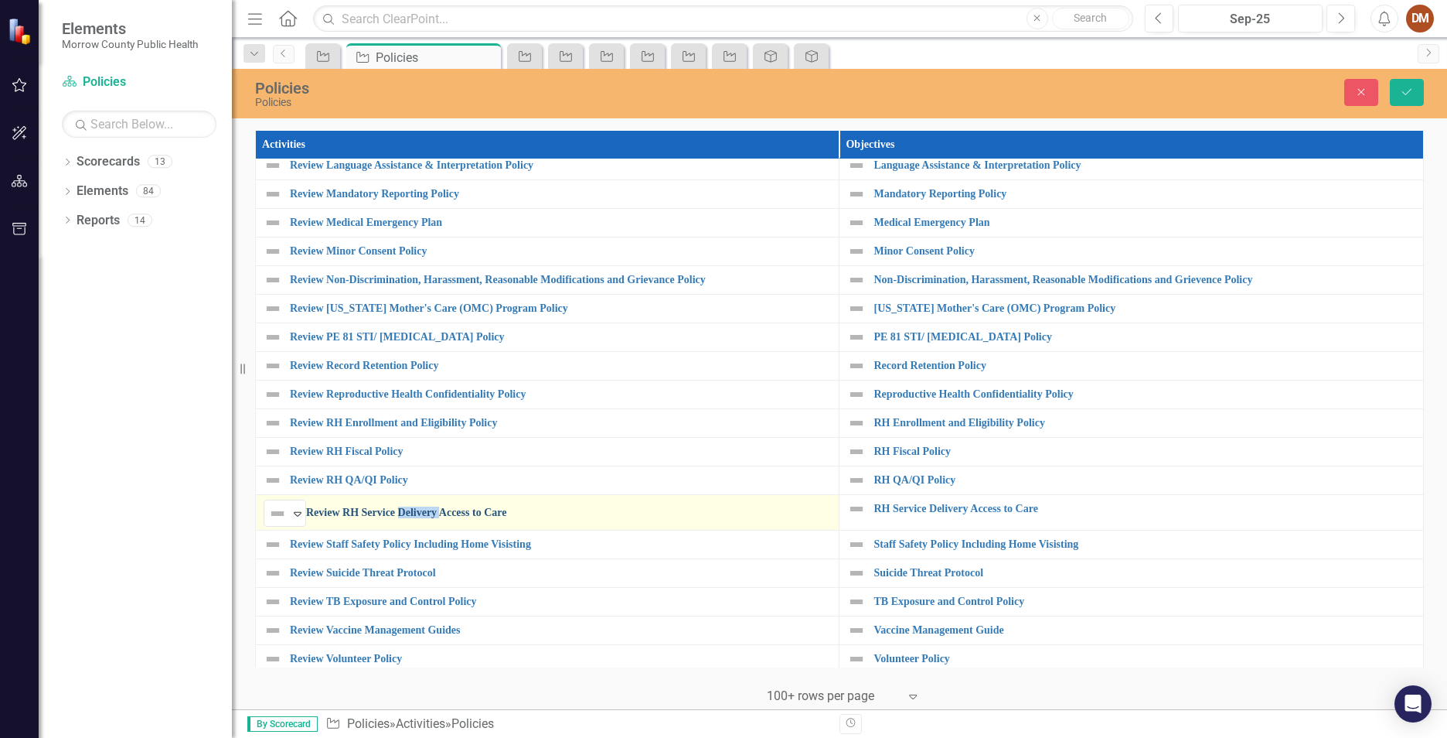
click at [428, 518] on link "Review RH Service Delivery Access to Care" at bounding box center [568, 512] width 525 height 12
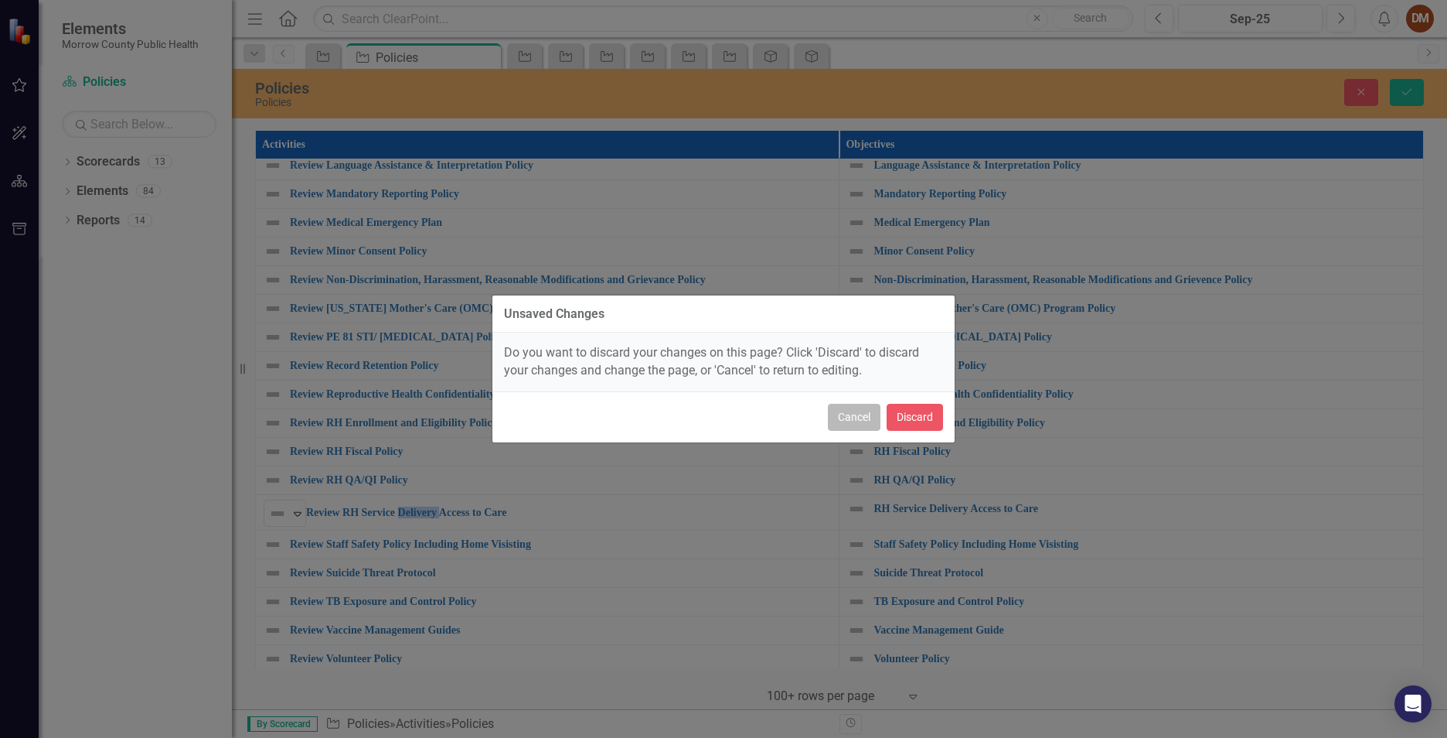
click at [848, 417] on button "Cancel" at bounding box center [854, 417] width 53 height 27
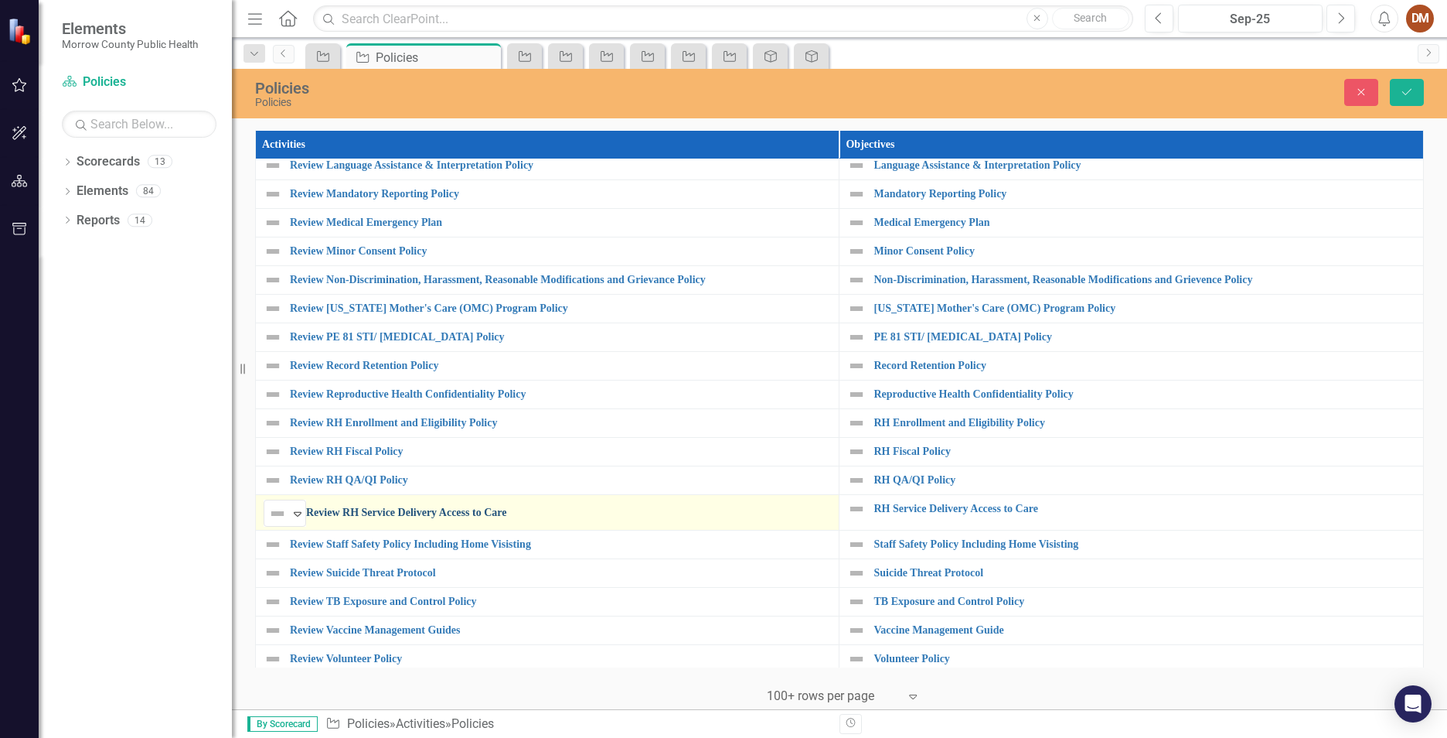
click at [462, 512] on link "Review RH Service Delivery Access to Care" at bounding box center [568, 512] width 525 height 12
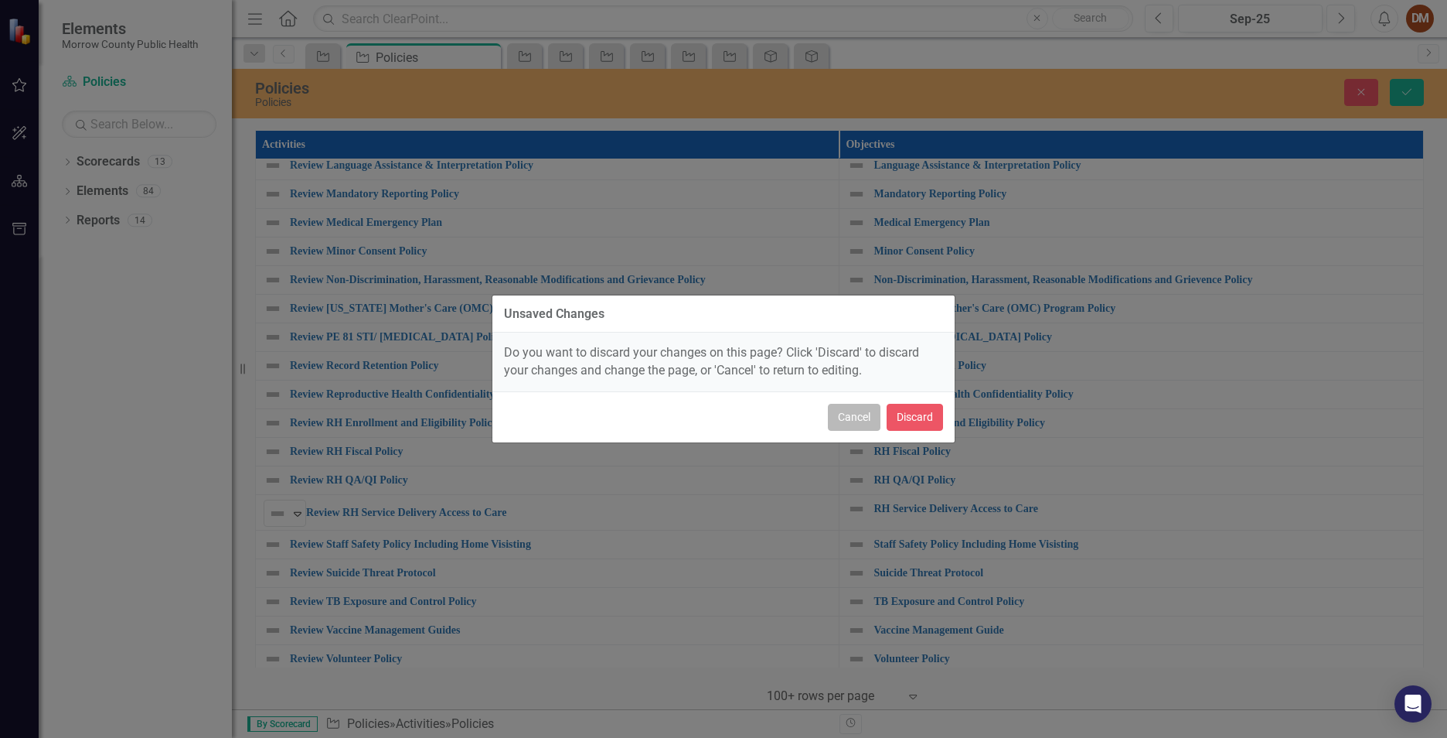
click at [865, 414] on button "Cancel" at bounding box center [854, 417] width 53 height 27
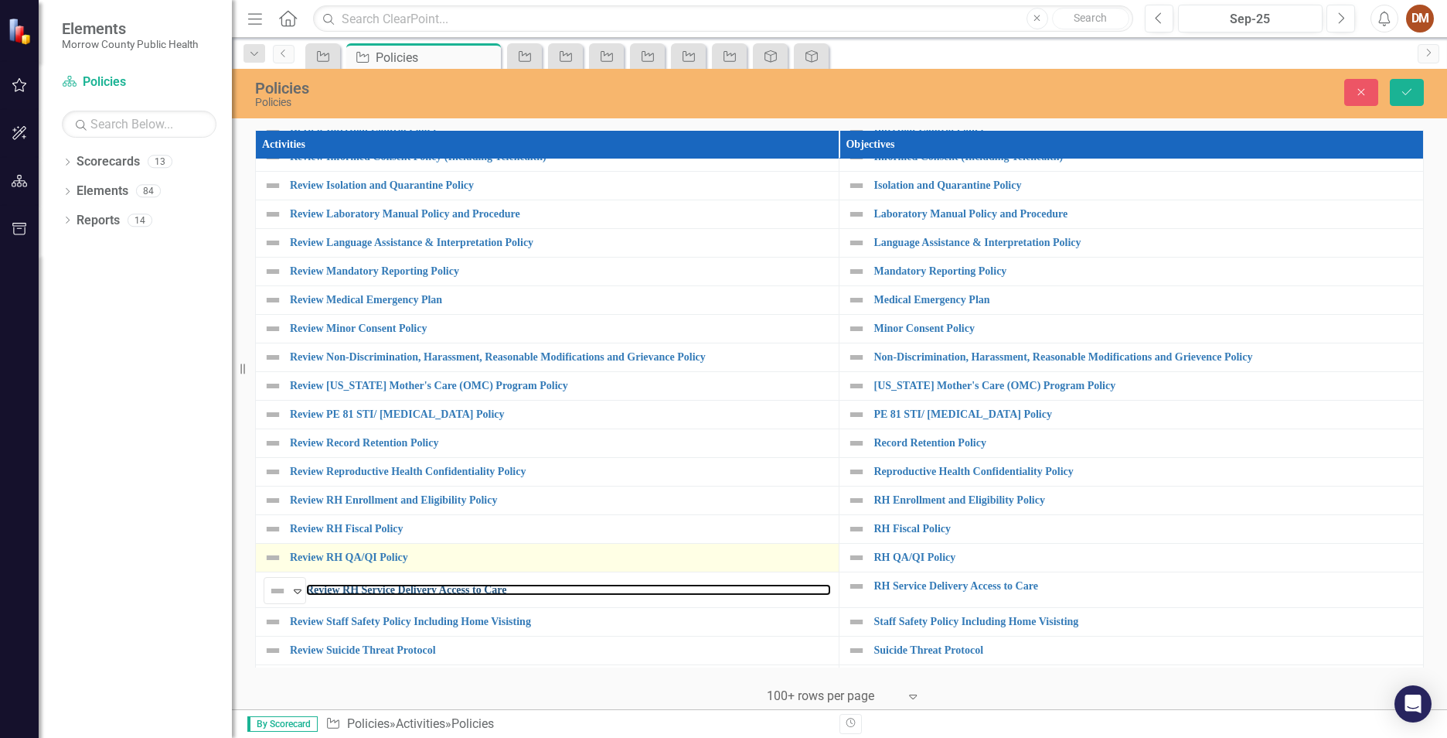
scroll to position [706, 0]
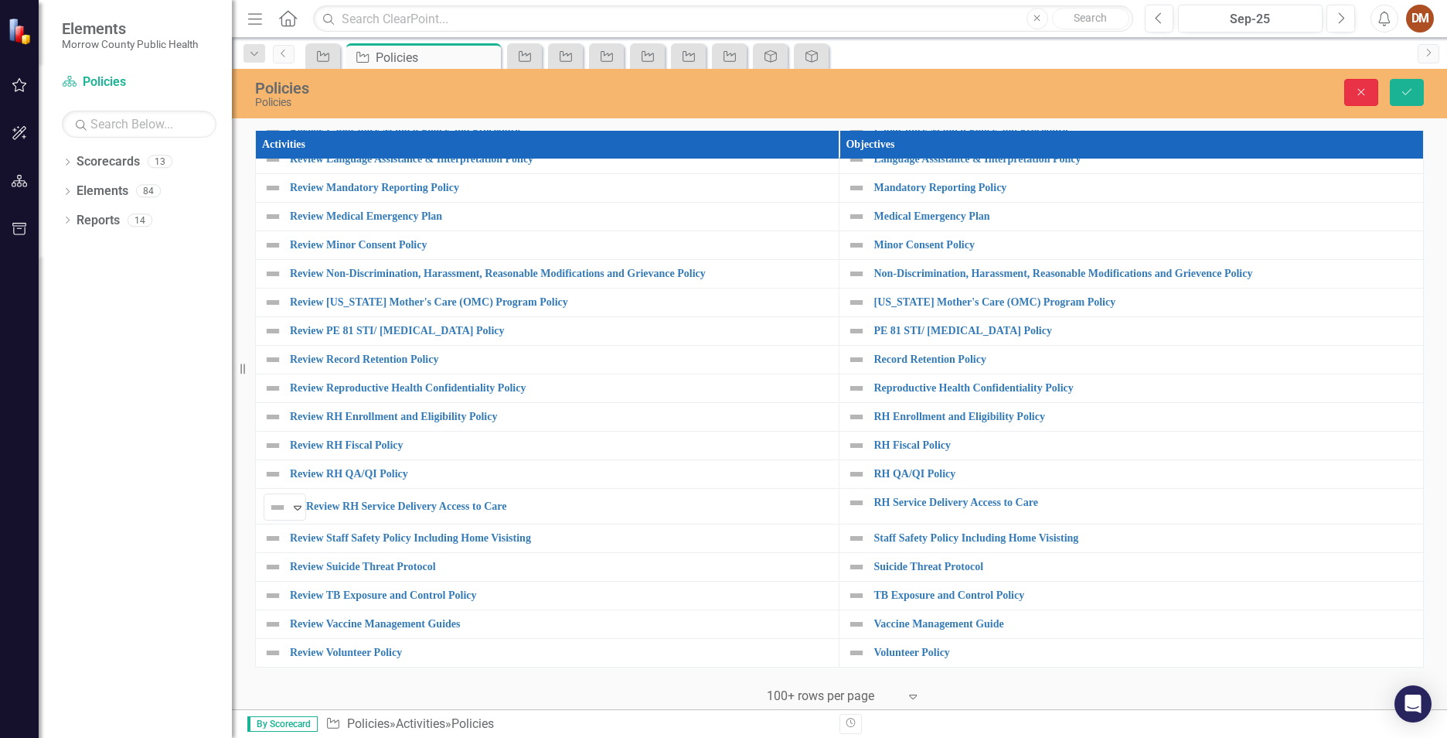
click at [1349, 90] on button "Close" at bounding box center [1362, 92] width 34 height 27
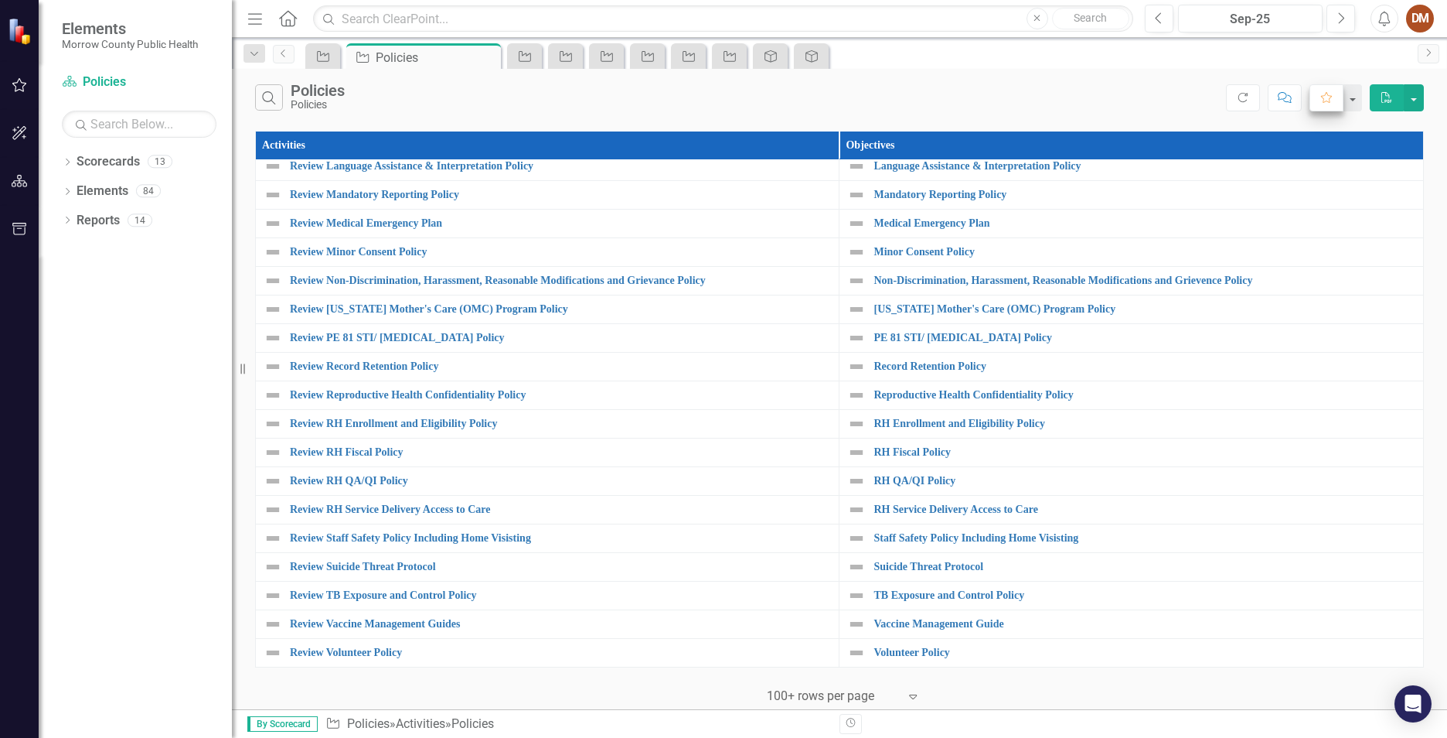
scroll to position [700, 0]
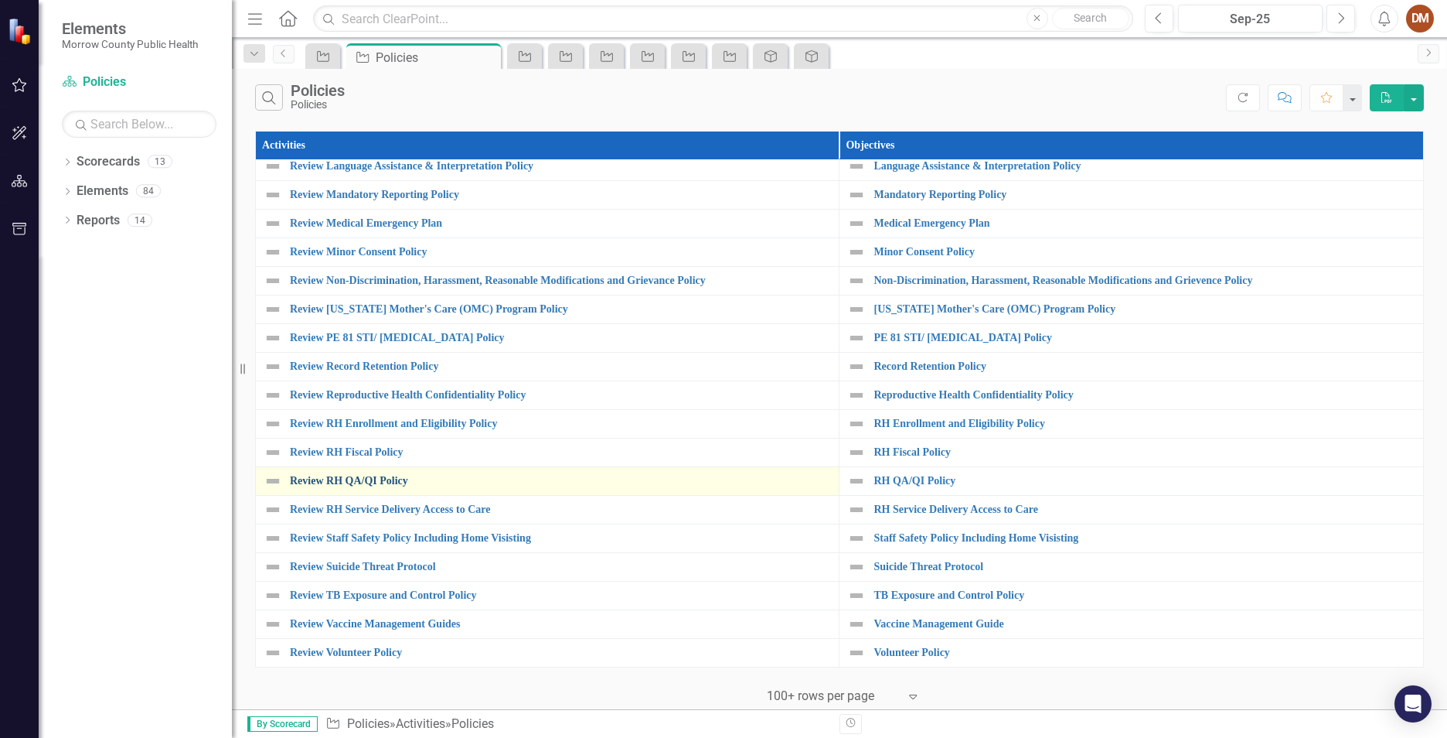
click at [403, 482] on link "Review RH QA/QI Policy" at bounding box center [560, 481] width 541 height 12
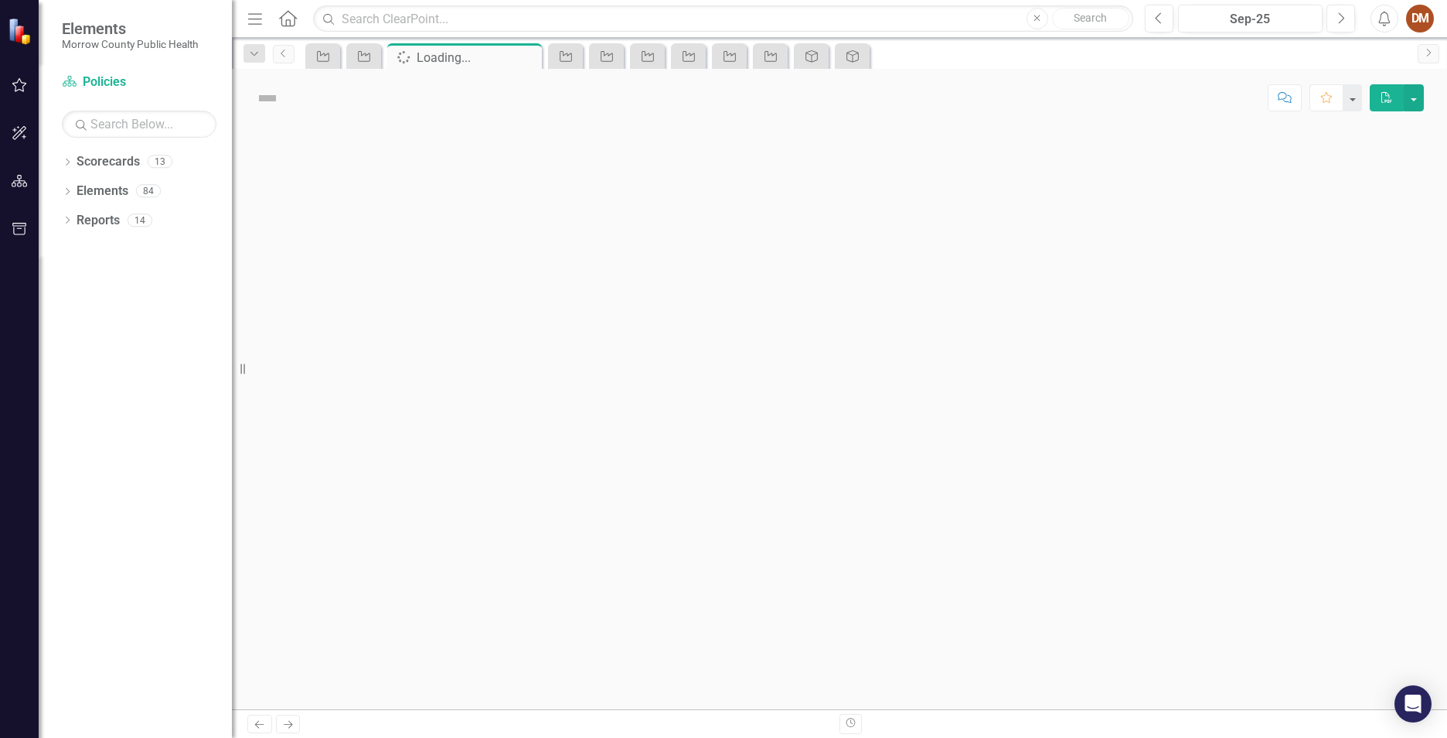
click at [403, 482] on div at bounding box center [840, 418] width 1216 height 582
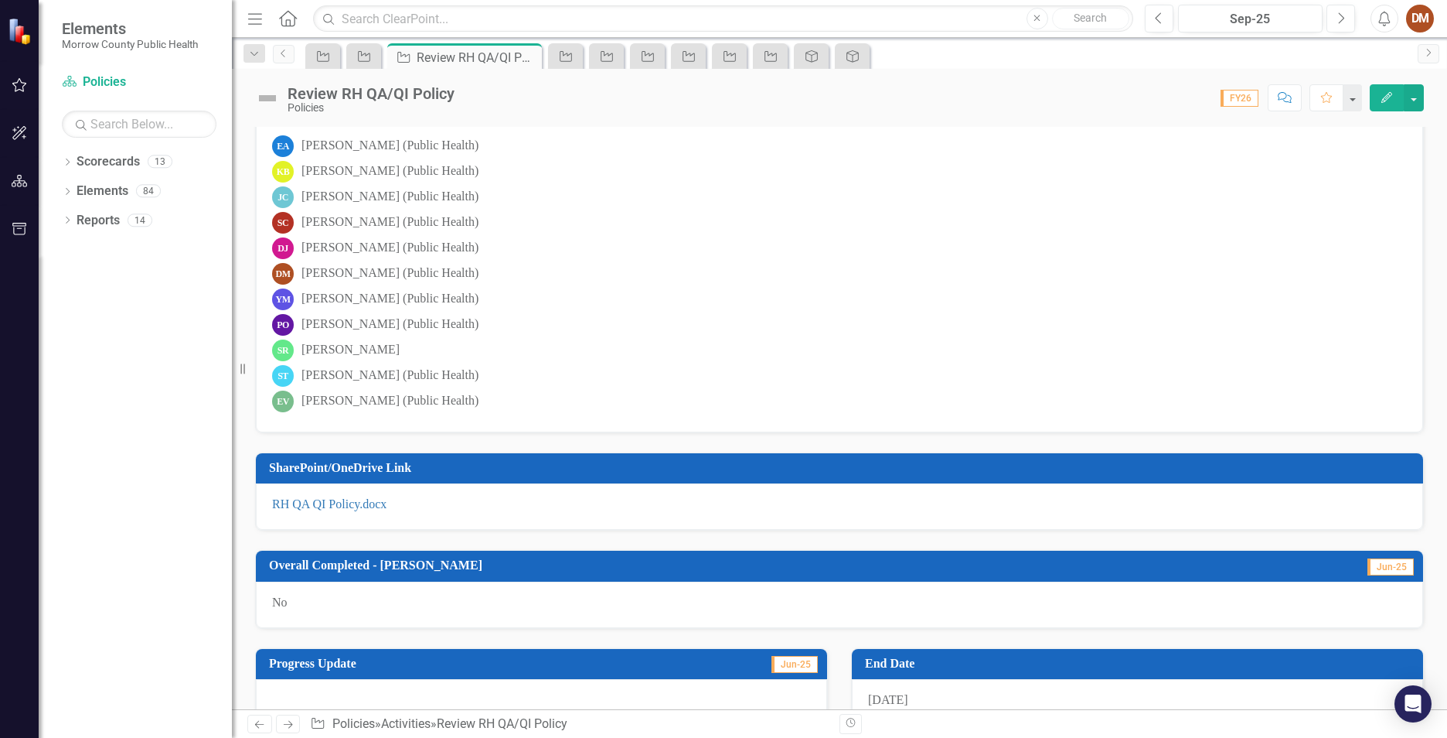
scroll to position [232, 0]
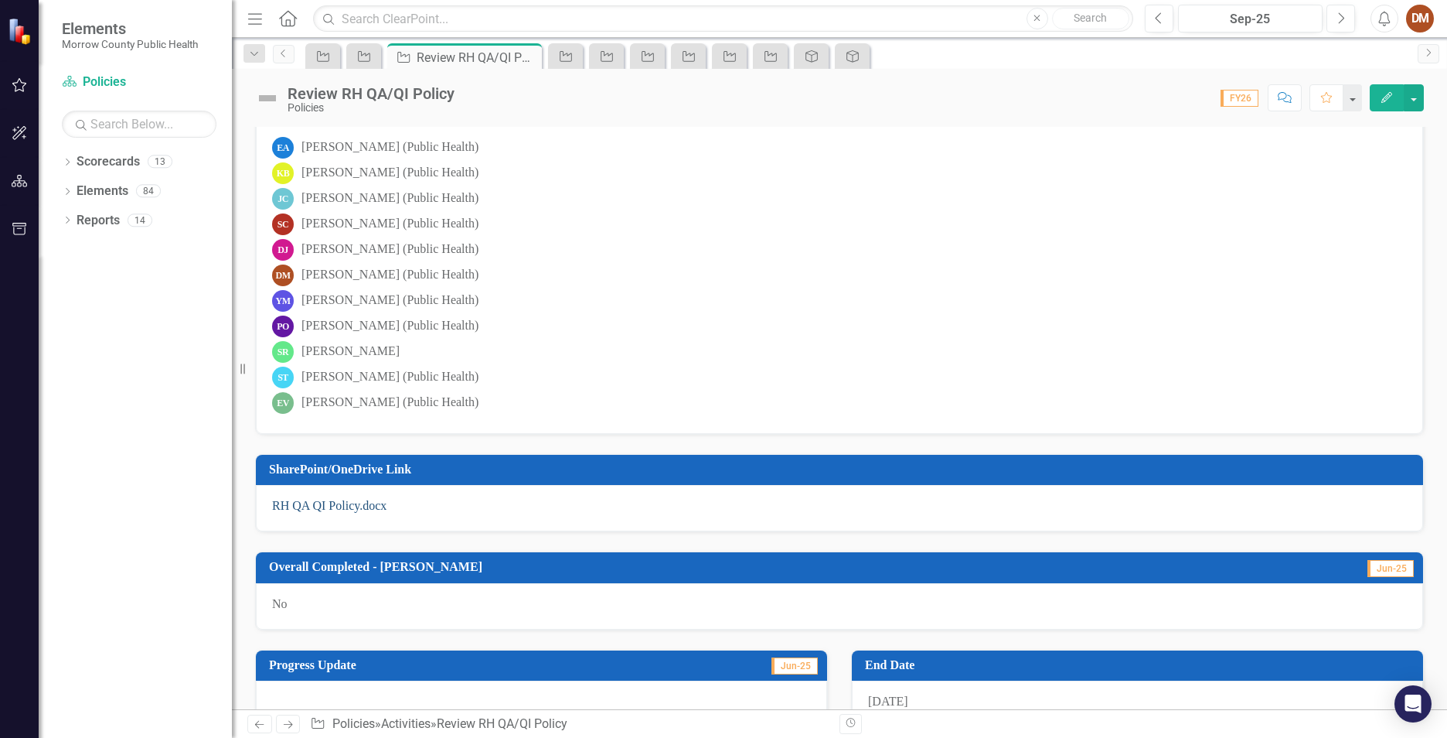
click at [347, 513] on p "RH QA QI Policy.docx" at bounding box center [839, 506] width 1135 height 18
click at [343, 508] on link "RH QA QI Policy.docx" at bounding box center [329, 505] width 114 height 13
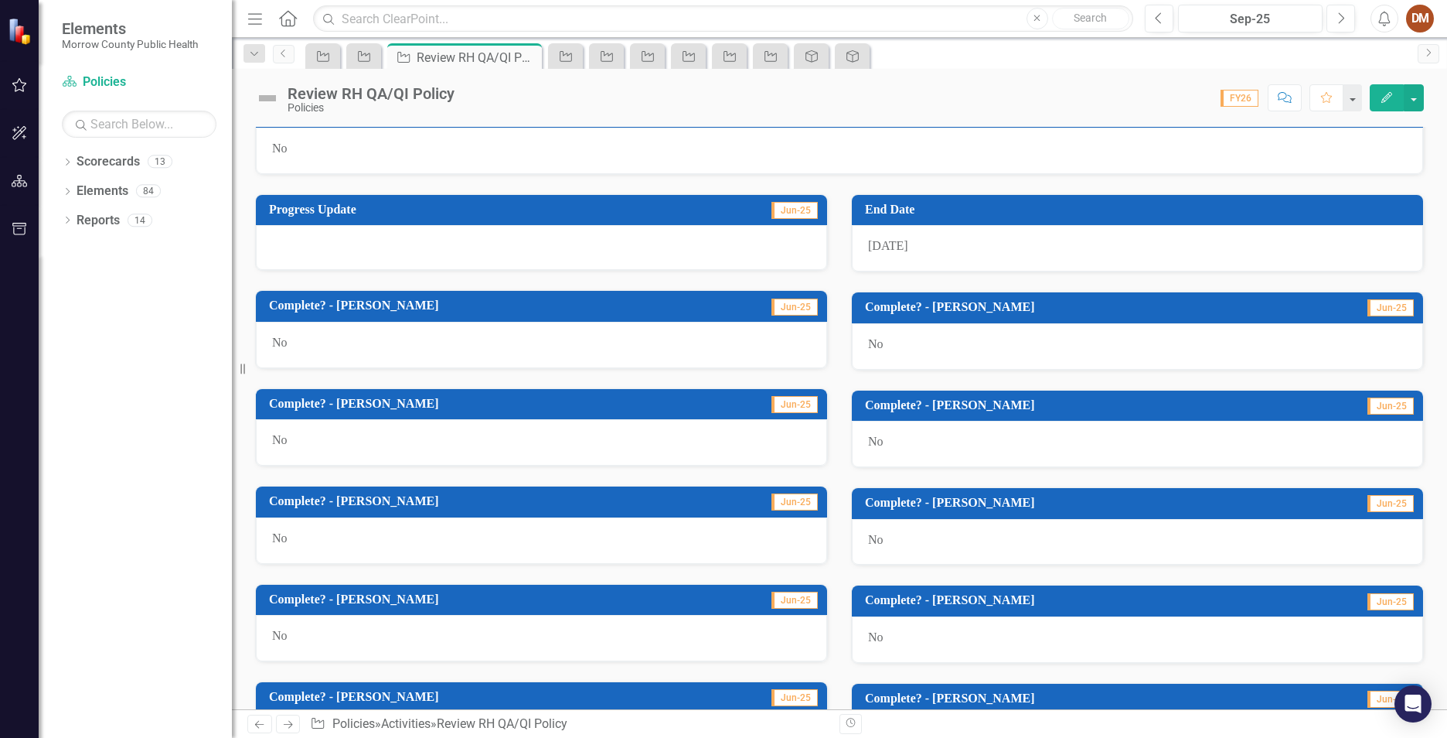
scroll to position [696, 0]
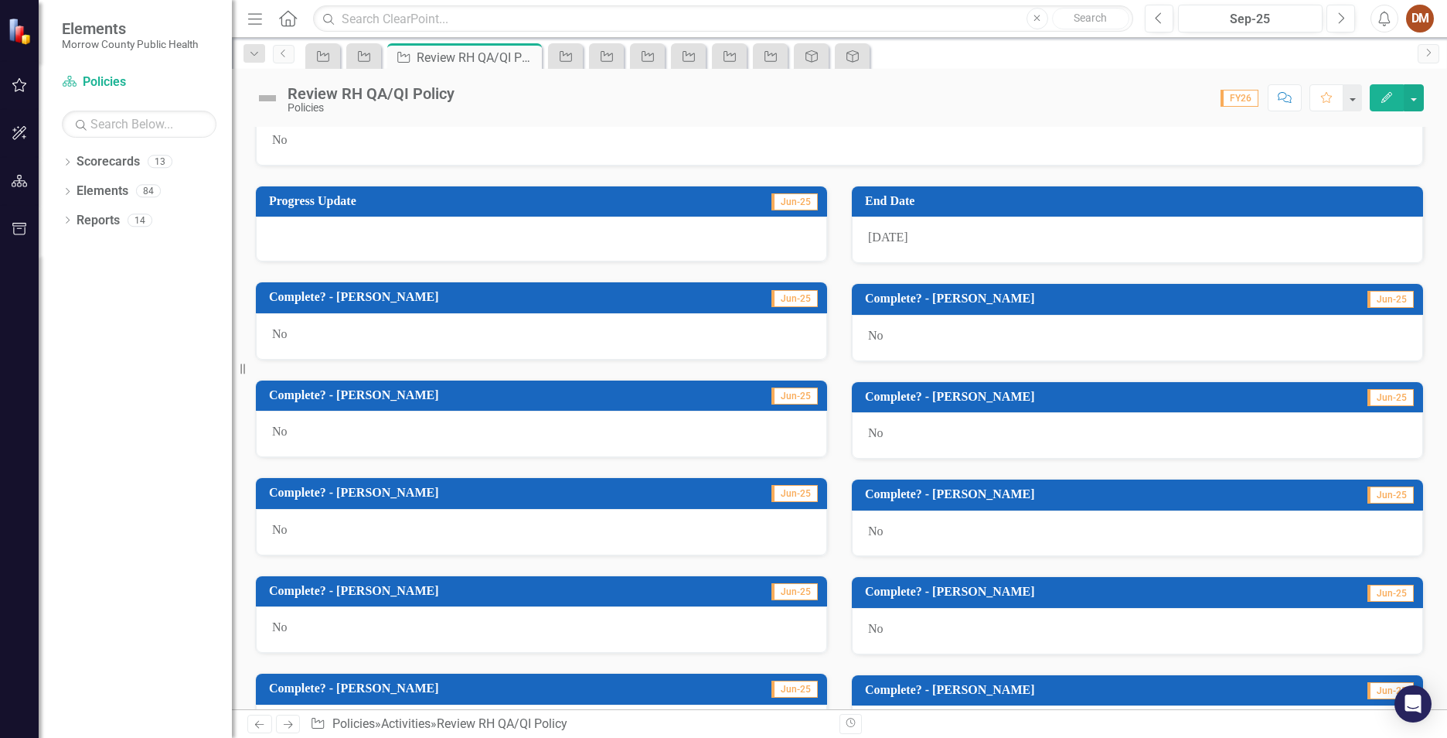
click at [347, 503] on td "Complete? - [PERSON_NAME]" at bounding box center [483, 495] width 429 height 26
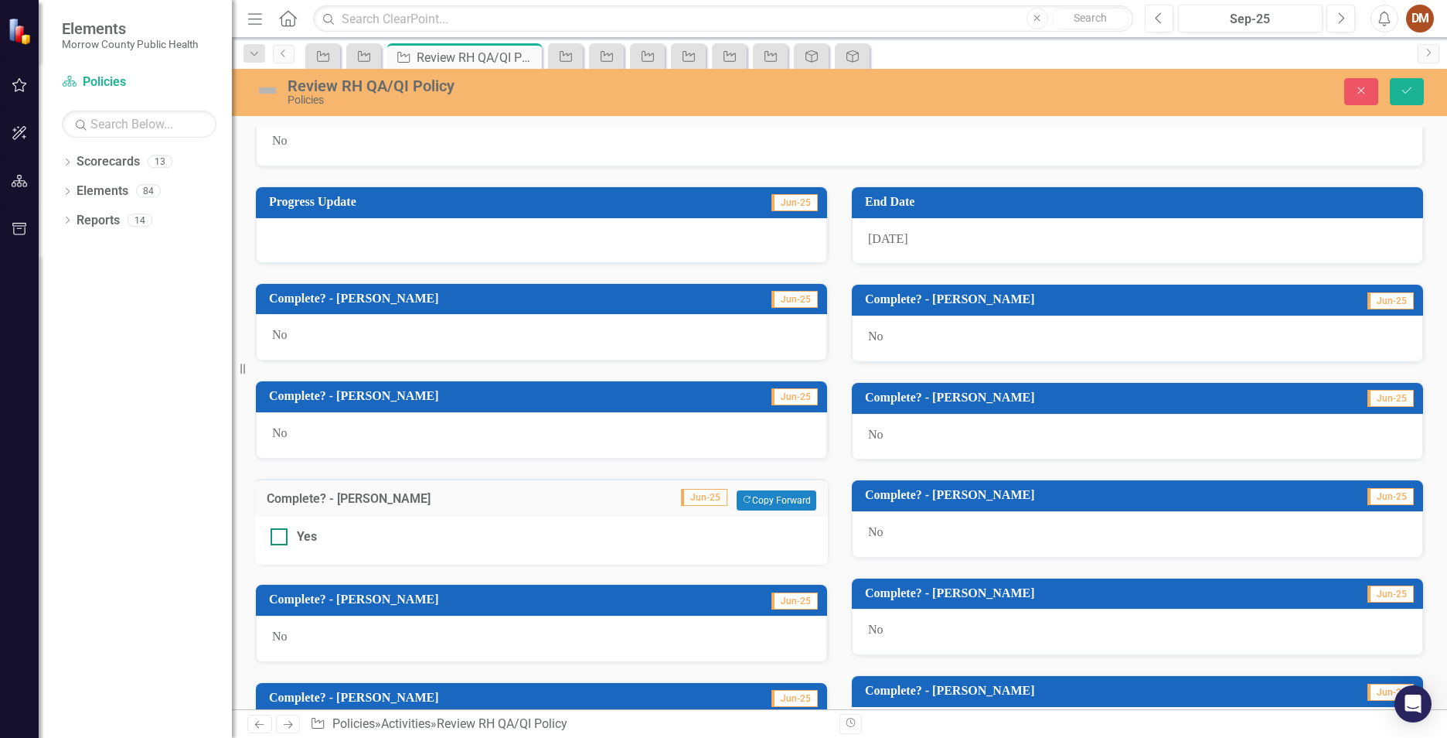
click at [271, 536] on input "Yes" at bounding box center [276, 533] width 10 height 10
checkbox input "true"
click at [1414, 90] on button "Save" at bounding box center [1407, 91] width 34 height 27
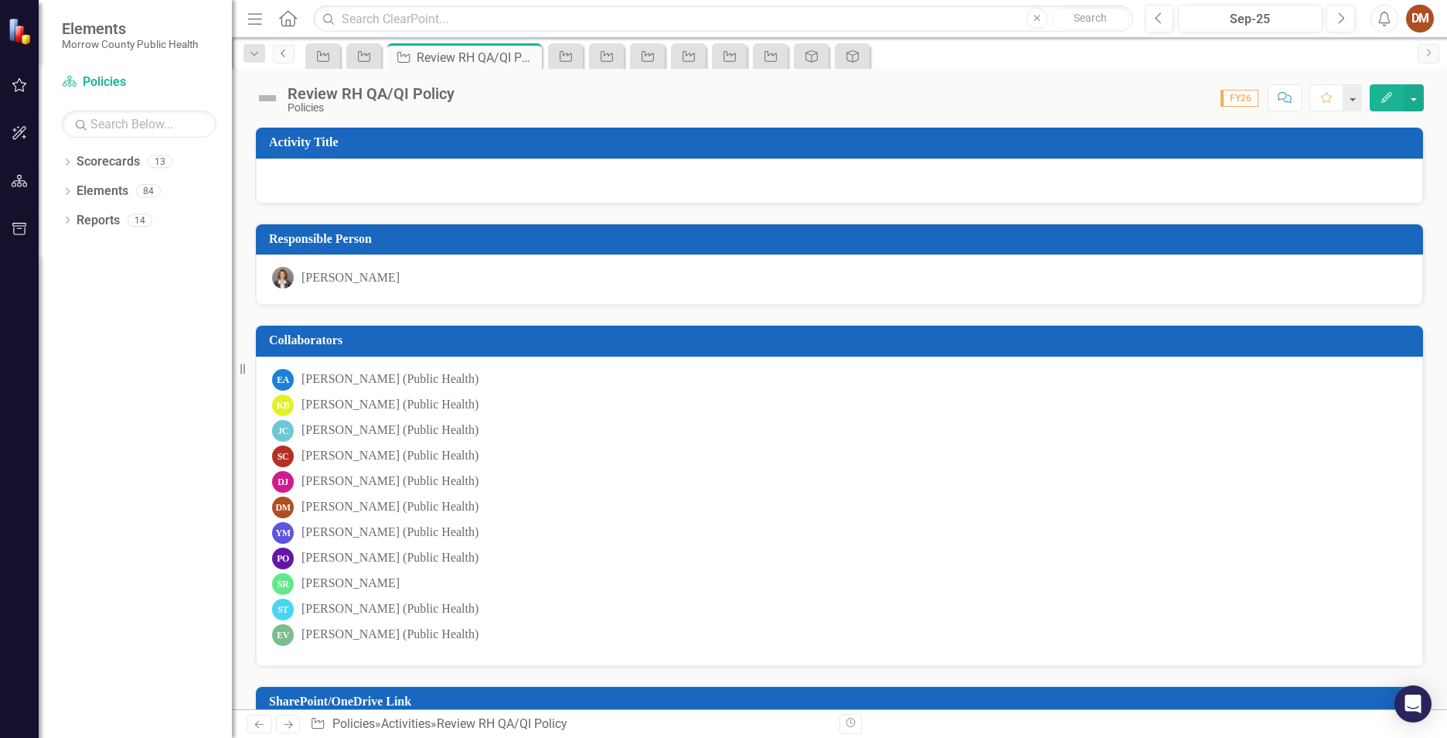
click at [291, 57] on link "Previous" at bounding box center [284, 54] width 22 height 19
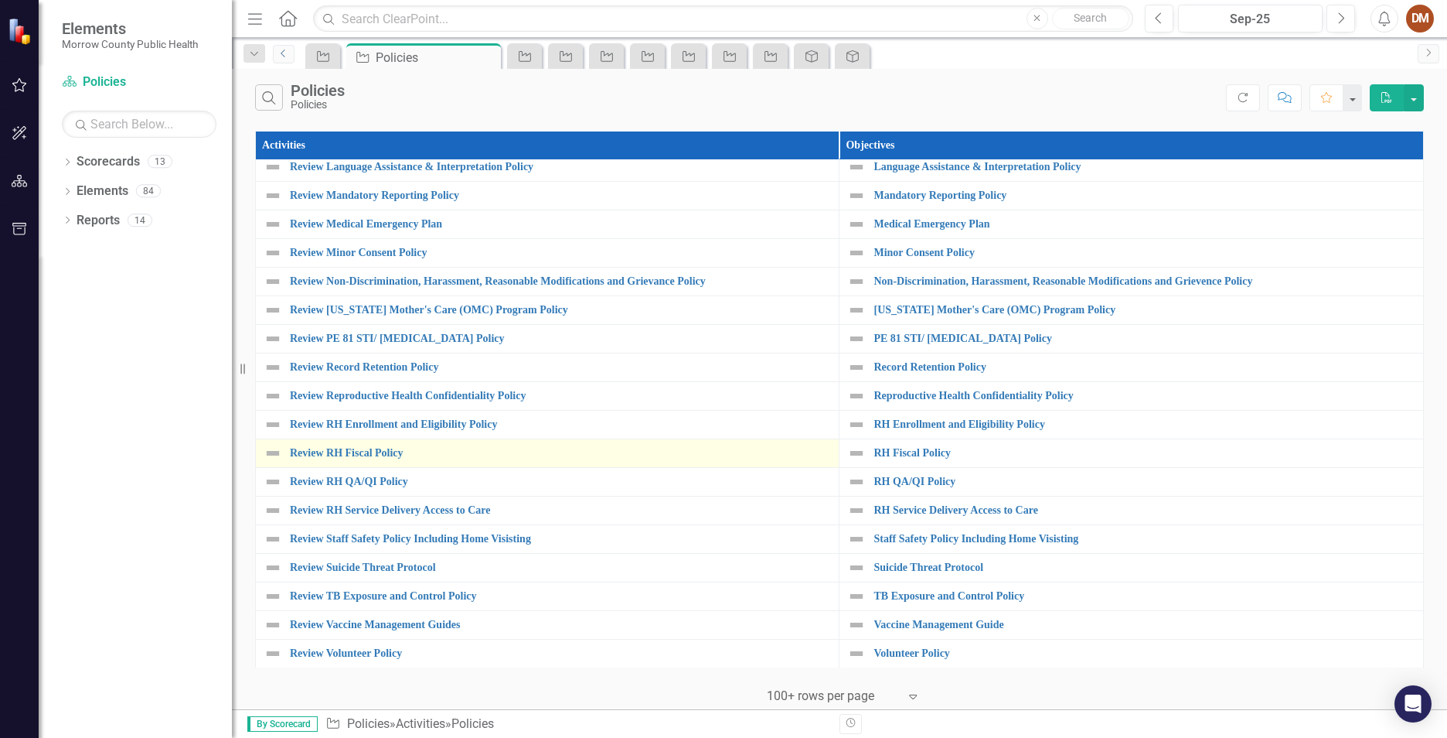
scroll to position [700, 0]
click at [378, 453] on link "Review RH Fiscal Policy" at bounding box center [560, 452] width 541 height 12
